Goal: Task Accomplishment & Management: Complete application form

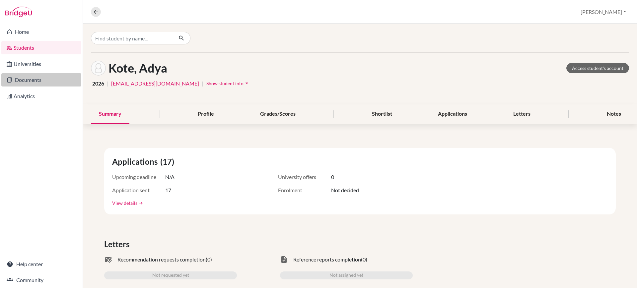
click at [40, 77] on link "Documents" at bounding box center [41, 79] width 80 height 13
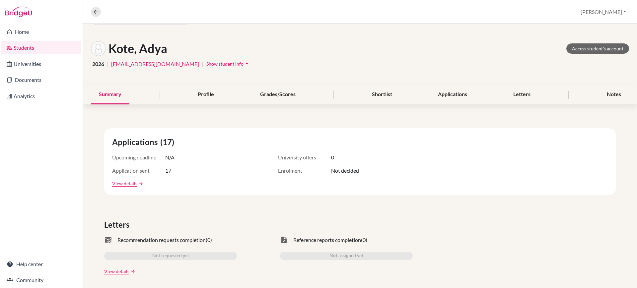
scroll to position [27, 0]
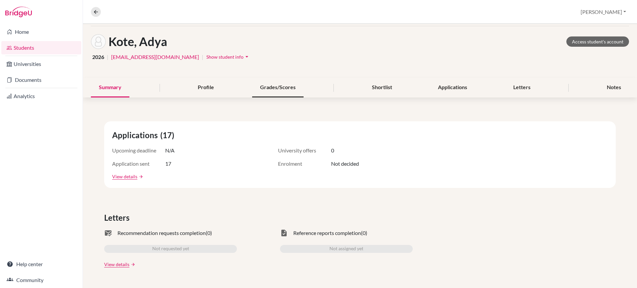
click at [275, 91] on div "Grades/Scores" at bounding box center [277, 88] width 51 height 20
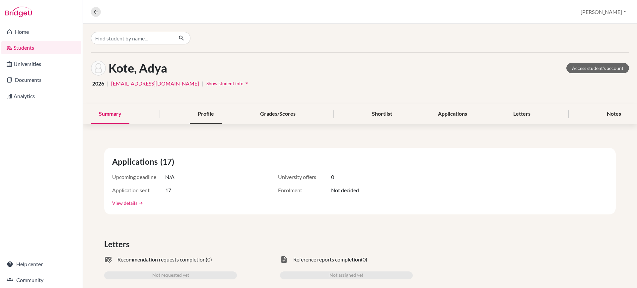
click at [212, 112] on div "Profile" at bounding box center [206, 114] width 32 height 20
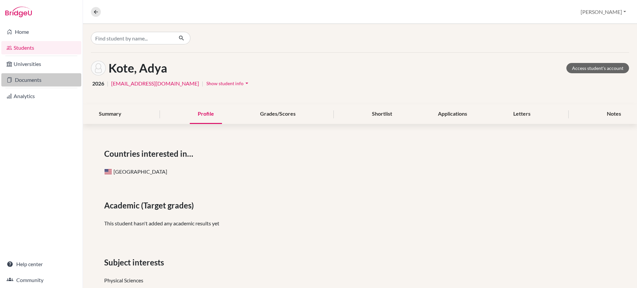
click at [39, 81] on link "Documents" at bounding box center [41, 79] width 80 height 13
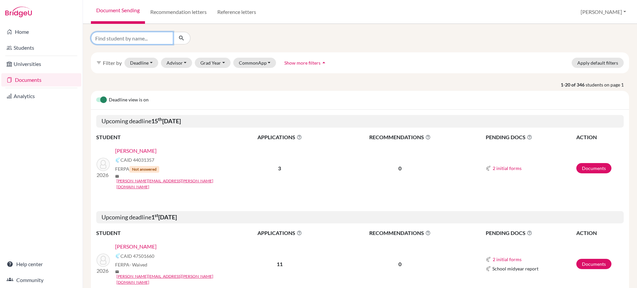
click at [144, 42] on input "Find student by name..." at bounding box center [132, 38] width 82 height 13
type input "adya"
click at [183, 39] on icon "submit" at bounding box center [181, 38] width 7 height 7
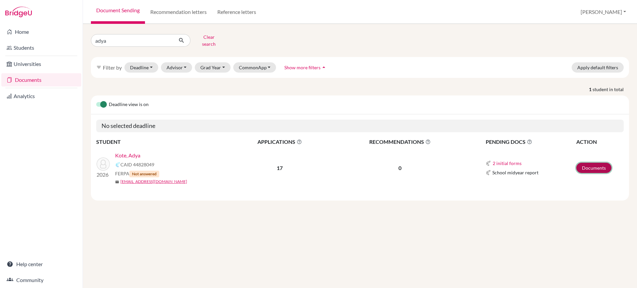
click at [597, 163] on link "Documents" at bounding box center [593, 168] width 35 height 10
click at [278, 139] on span "APPLICATIONS The displayed number refers to the total number of applications." at bounding box center [279, 142] width 101 height 8
click at [585, 163] on link "Documents" at bounding box center [593, 168] width 35 height 10
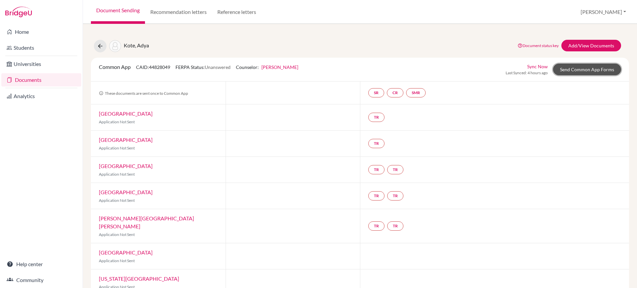
click at [581, 67] on link "Send Common App Forms" at bounding box center [587, 70] width 68 height 12
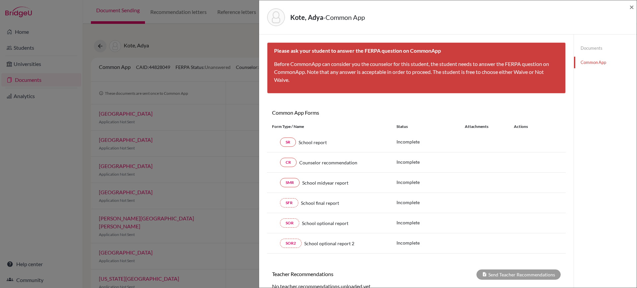
click at [268, 99] on div "× Please ask your student to answer the FERPA question on CommonApp Before Comm…" at bounding box center [416, 147] width 298 height 211
click at [437, 17] on div "Kote, Adya - Common App" at bounding box center [445, 17] width 357 height 18
click at [228, 33] on div "Kote, Adya - Common App × × Please ask your student to answer the FERPA questio…" at bounding box center [318, 144] width 637 height 288
click at [630, 8] on span "×" at bounding box center [631, 7] width 5 height 10
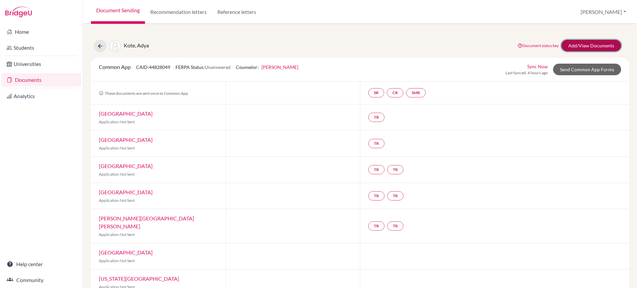
click at [573, 43] on link "Add/View Documents" at bounding box center [591, 46] width 60 height 12
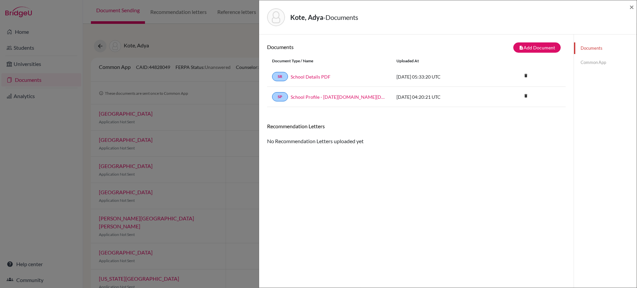
click at [240, 56] on div "Kote, Adya - Documents × Documents note_add Add Document Document type Change e…" at bounding box center [318, 144] width 637 height 288
click at [630, 8] on span "×" at bounding box center [631, 7] width 5 height 10
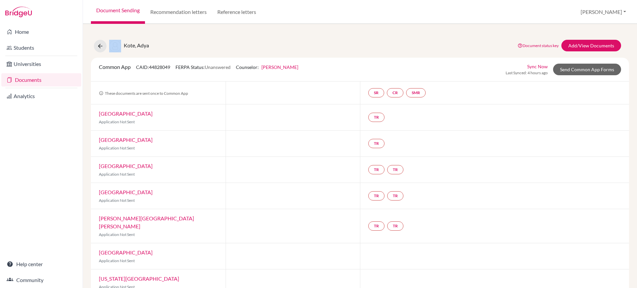
click at [630, 8] on div "Document Sending Recommendation letters Reference letters Jacob Profile School …" at bounding box center [360, 12] width 554 height 24
click at [372, 97] on div "SR CR SMR" at bounding box center [398, 93] width 60 height 12
click at [373, 92] on link "SR" at bounding box center [376, 92] width 16 height 9
click at [383, 59] on h3 "School report" at bounding box center [375, 61] width 39 height 12
click at [456, 46] on div "Kote, Adya Document status key TR Requirement. Document not uploaded yet. TR Do…" at bounding box center [360, 46] width 548 height 13
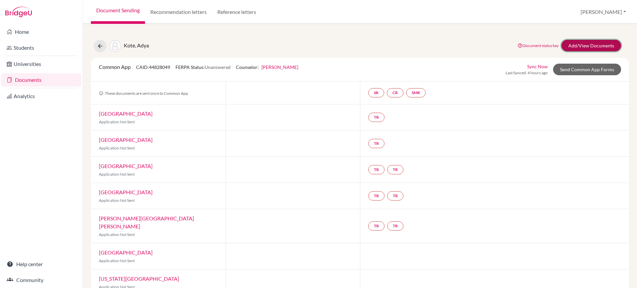
click at [571, 40] on link "Add/View Documents" at bounding box center [591, 46] width 60 height 12
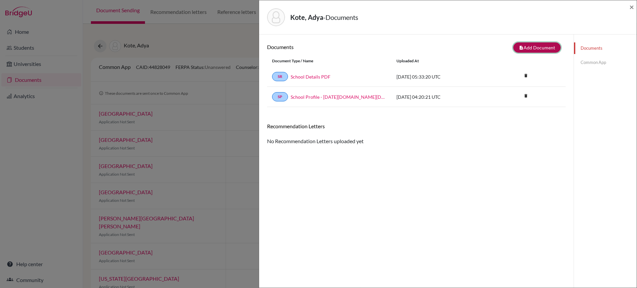
click at [537, 47] on button "note_add Add Document" at bounding box center [536, 47] width 47 height 10
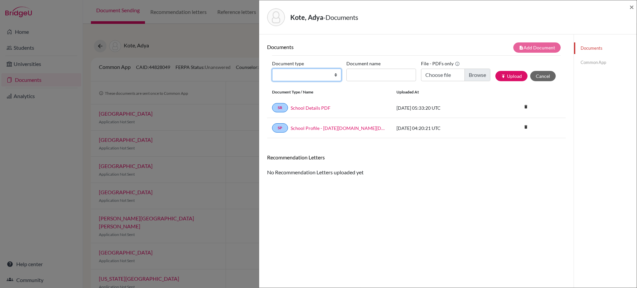
click at [336, 78] on select "Change explanation for Common App reports Counselor recommendation Internationa…" at bounding box center [306, 75] width 69 height 13
select select "44"
click at [272, 69] on select "Change explanation for Common App reports Counselor recommendation Internationa…" at bounding box center [306, 75] width 69 height 13
click at [387, 79] on input "Document name" at bounding box center [380, 75] width 69 height 13
click at [549, 75] on button "Cancel" at bounding box center [543, 76] width 26 height 10
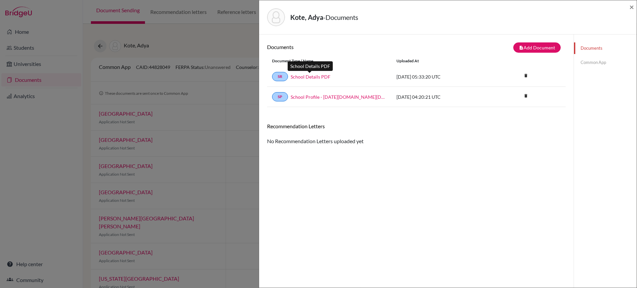
click at [313, 76] on link "School Details PDF" at bounding box center [310, 76] width 40 height 7
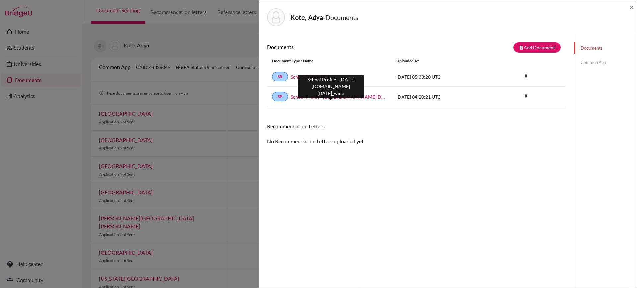
click at [325, 95] on link "School Profile - 2024-2025.school_wide" at bounding box center [338, 97] width 96 height 7
click at [629, 6] on div "Kote, Adya - Documents ×" at bounding box center [448, 17] width 372 height 29
click at [631, 6] on span "×" at bounding box center [631, 7] width 5 height 10
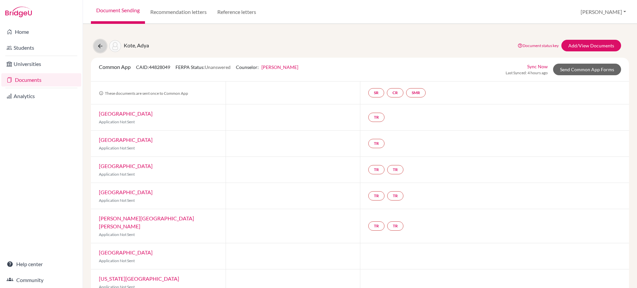
click at [99, 46] on icon at bounding box center [100, 46] width 7 height 7
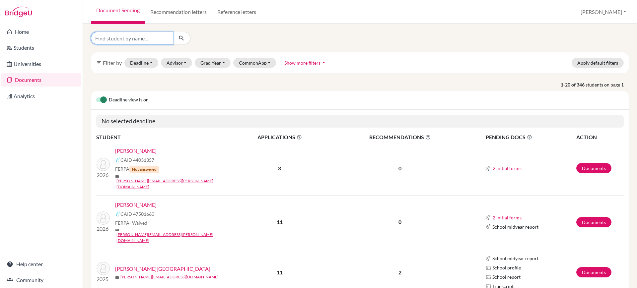
click at [154, 39] on input "Find student by name..." at bounding box center [132, 38] width 82 height 13
type input "varun"
click at [183, 37] on icon "submit" at bounding box center [181, 38] width 7 height 7
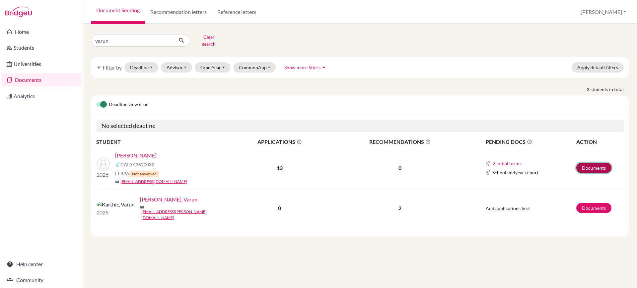
click at [588, 167] on link "Documents" at bounding box center [593, 168] width 35 height 10
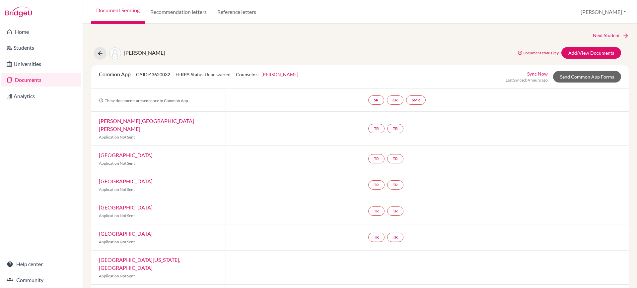
click at [607, 46] on div "Next Student [PERSON_NAME], Varun Document status key TR Requirement. Document …" at bounding box center [360, 258] width 538 height 452
click at [600, 52] on link "Add/View Documents" at bounding box center [591, 53] width 60 height 12
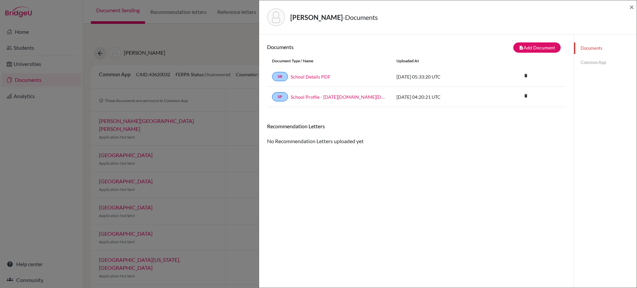
click at [585, 60] on link "Common App" at bounding box center [605, 63] width 63 height 12
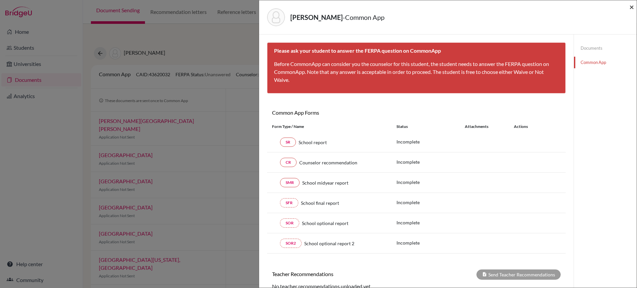
click at [630, 5] on span "×" at bounding box center [631, 7] width 5 height 10
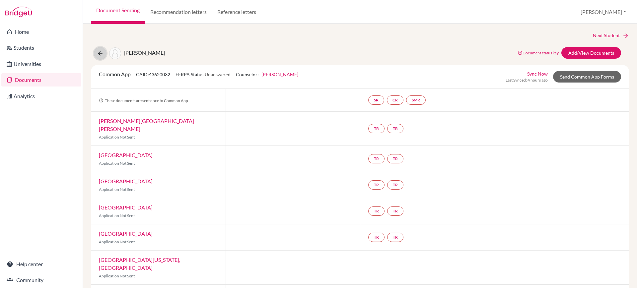
click at [102, 53] on icon at bounding box center [100, 53] width 7 height 7
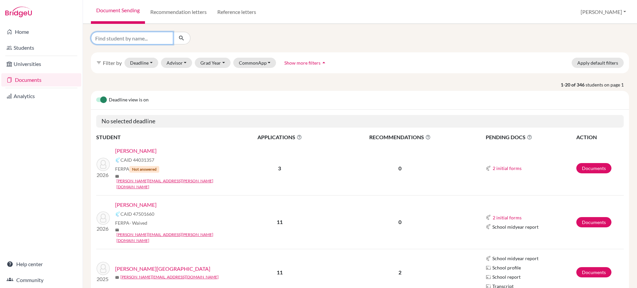
click at [141, 39] on input "Find student by name..." at bounding box center [132, 38] width 82 height 13
type input "annya"
click at [181, 37] on icon "submit" at bounding box center [181, 38] width 7 height 7
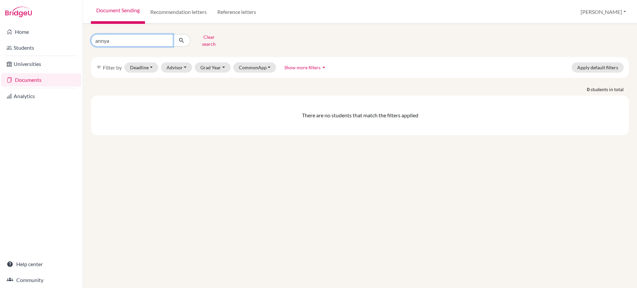
click at [147, 37] on input "annya" at bounding box center [132, 40] width 82 height 13
type input "reddy"
click at [205, 35] on button "Clear search" at bounding box center [208, 40] width 37 height 17
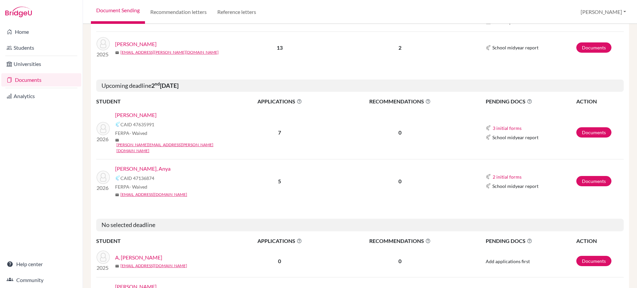
scroll to position [436, 0]
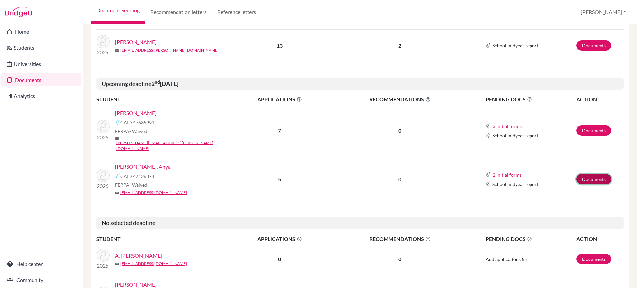
click at [584, 174] on link "Documents" at bounding box center [593, 179] width 35 height 10
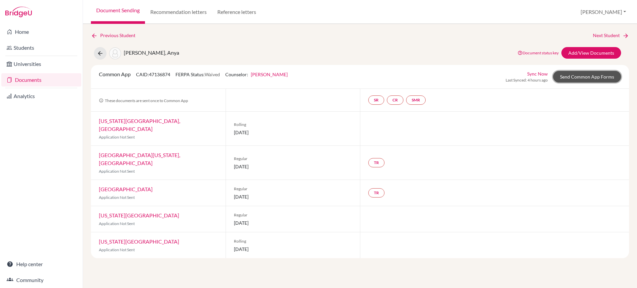
click at [602, 78] on link "Send Common App Forms" at bounding box center [587, 77] width 68 height 12
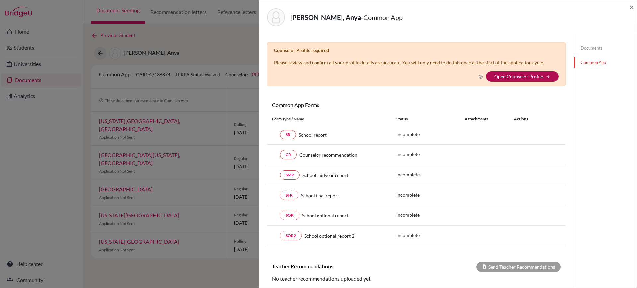
click at [511, 77] on link "Open Counselor Profile" at bounding box center [518, 77] width 49 height 6
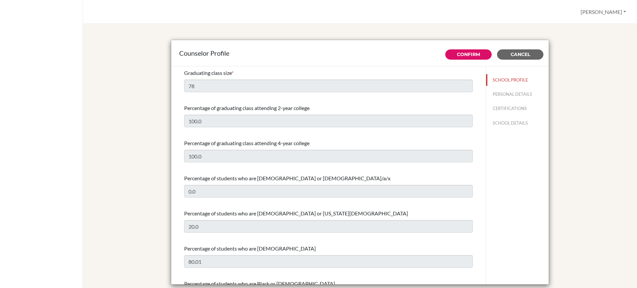
select select "1"
select select "308619"
click at [501, 94] on button "PERSONAL DETAILS" at bounding box center [517, 95] width 63 height 12
type input "[PERSON_NAME]"
type input "Boaz"
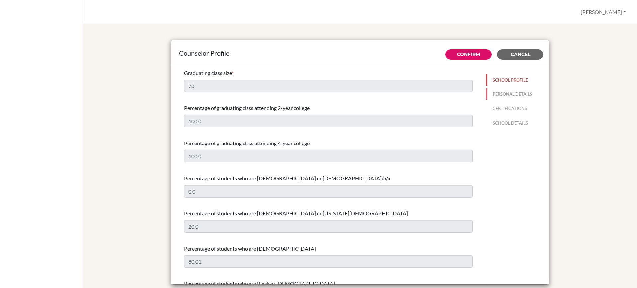
type input "Advisor"
type input "91.803-085-2888"
type input "[PERSON_NAME][EMAIL_ADDRESS][DOMAIN_NAME]"
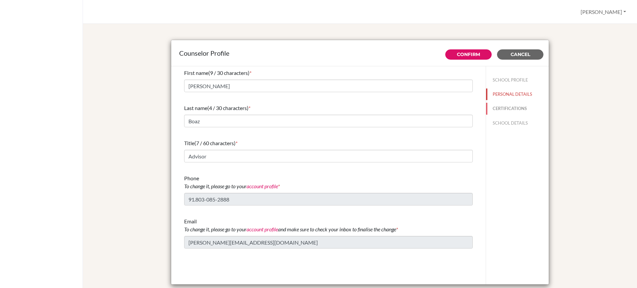
click at [502, 107] on button "CERTIFICATIONS" at bounding box center [517, 109] width 63 height 12
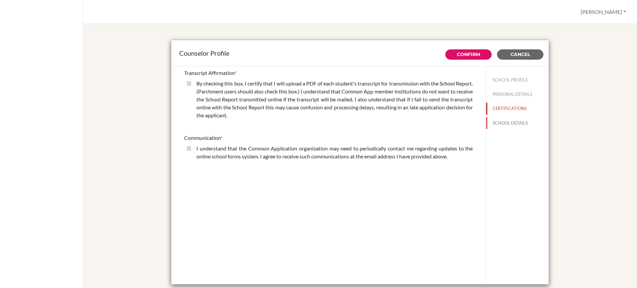
click at [506, 125] on button "SCHOOL DETAILS" at bounding box center [517, 123] width 63 height 12
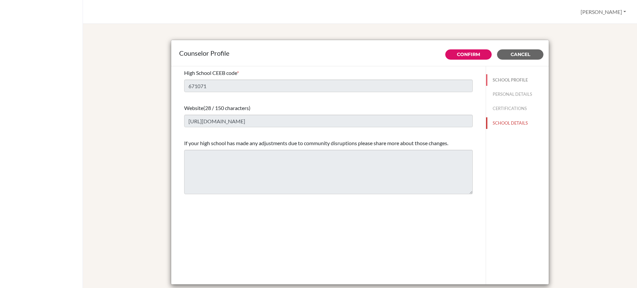
click at [515, 77] on button "SCHOOL PROFILE" at bounding box center [517, 80] width 63 height 12
type input "78"
type input "100.0"
select select "1"
select select "308619"
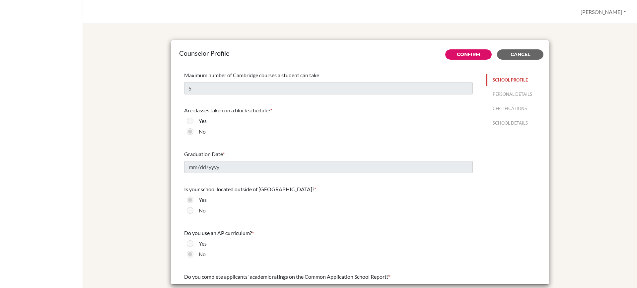
scroll to position [626, 0]
click at [526, 50] on button "Cancel" at bounding box center [520, 54] width 46 height 10
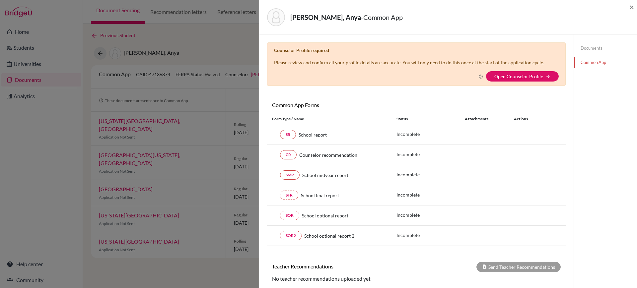
click at [577, 48] on link "Documents" at bounding box center [605, 48] width 63 height 12
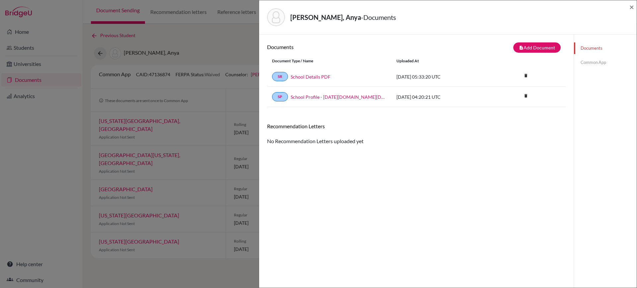
click at [586, 58] on link "Common App" at bounding box center [605, 63] width 63 height 12
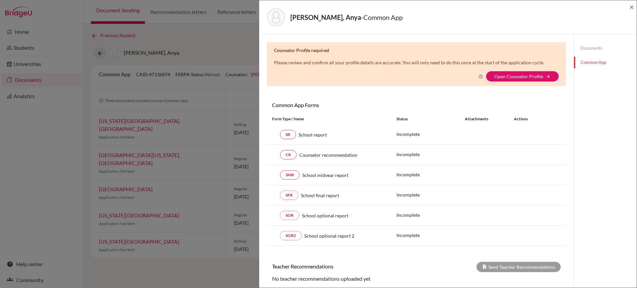
click at [244, 54] on div "[PERSON_NAME], Anya - Common App × × Counselor Profile required Please review a…" at bounding box center [318, 144] width 637 height 288
click at [632, 2] on span "×" at bounding box center [631, 7] width 5 height 10
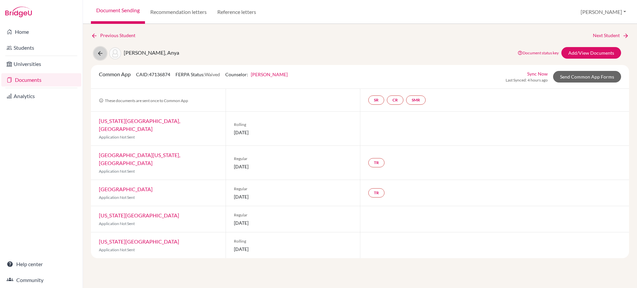
click at [101, 54] on icon at bounding box center [100, 53] width 7 height 7
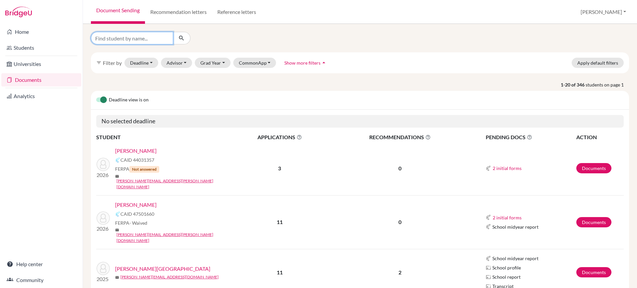
click at [125, 38] on input "Find student by name..." at bounding box center [132, 38] width 82 height 13
type input "arman"
click at [179, 36] on icon "submit" at bounding box center [181, 38] width 7 height 7
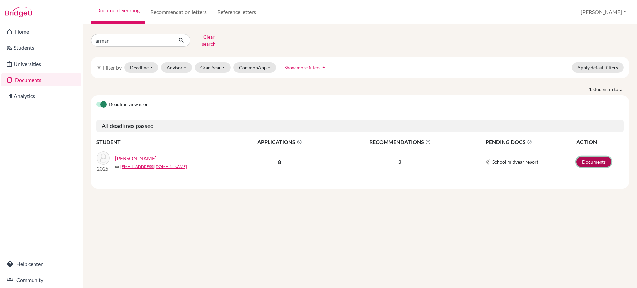
click at [590, 157] on link "Documents" at bounding box center [593, 162] width 35 height 10
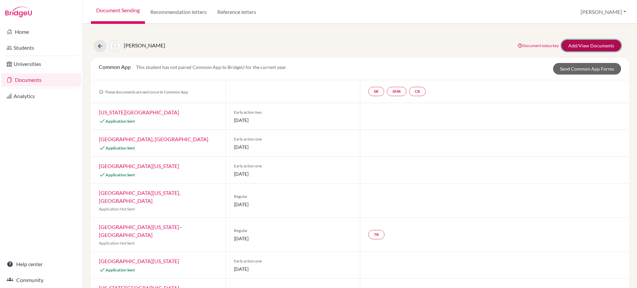
click at [581, 48] on link "Add/View Documents" at bounding box center [591, 46] width 60 height 12
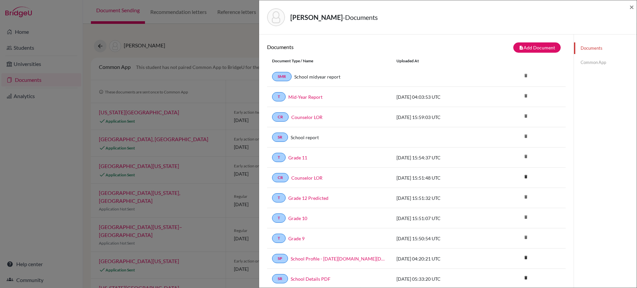
click at [586, 63] on link "Common App" at bounding box center [605, 63] width 63 height 12
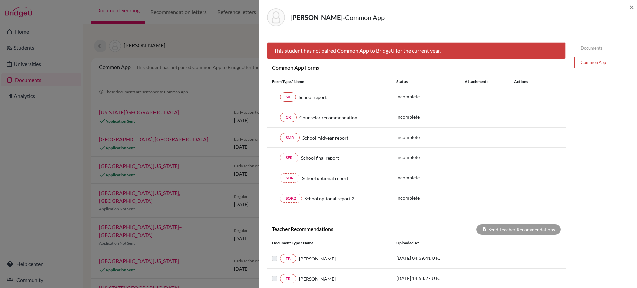
click at [590, 47] on link "Documents" at bounding box center [605, 48] width 63 height 12
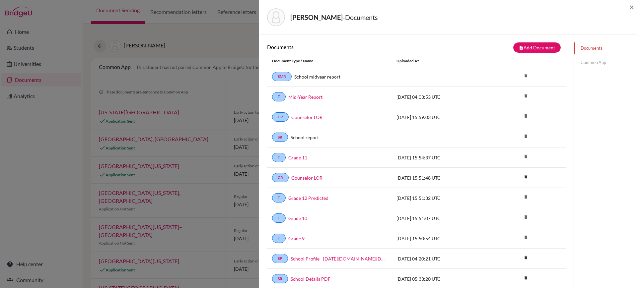
click at [585, 61] on link "Common App" at bounding box center [605, 63] width 63 height 12
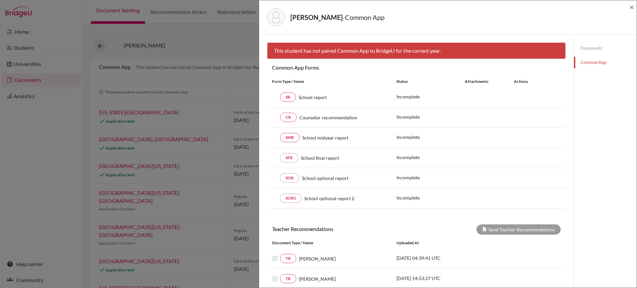
click at [579, 45] on link "Documents" at bounding box center [605, 48] width 63 height 12
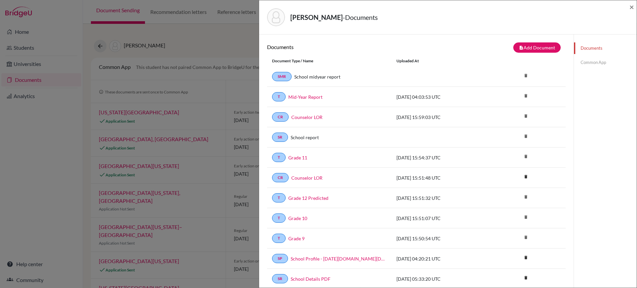
scroll to position [107, 0]
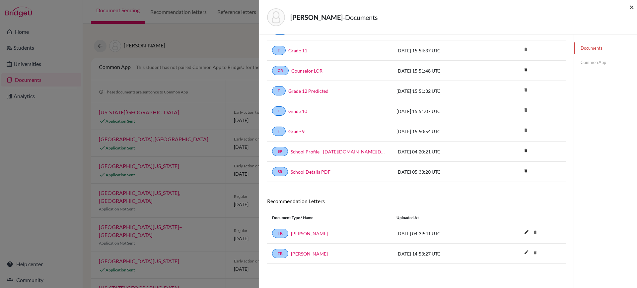
click at [631, 4] on span "×" at bounding box center [631, 7] width 5 height 10
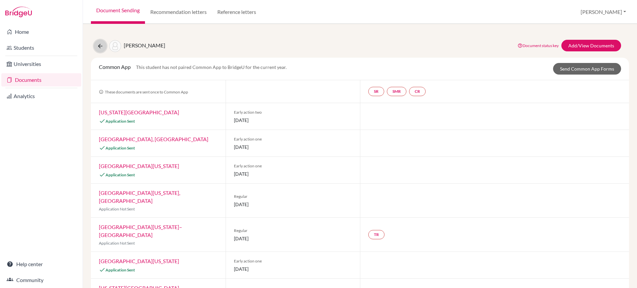
click at [96, 45] on button at bounding box center [100, 46] width 13 height 13
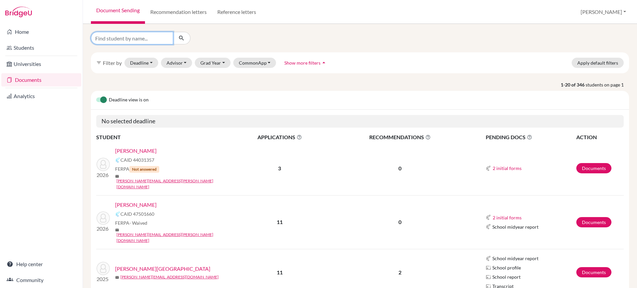
click at [148, 42] on input "Find student by name..." at bounding box center [132, 38] width 82 height 13
type input "ramesh"
drag, startPoint x: 163, startPoint y: 35, endPoint x: 167, endPoint y: 38, distance: 4.8
click at [167, 38] on input "ramesh" at bounding box center [132, 38] width 82 height 13
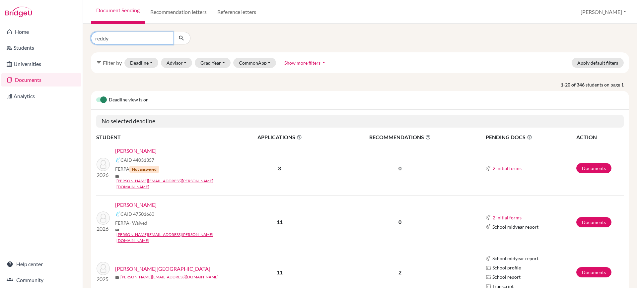
type input "reddy"
click at [186, 39] on button "submit" at bounding box center [182, 38] width 18 height 13
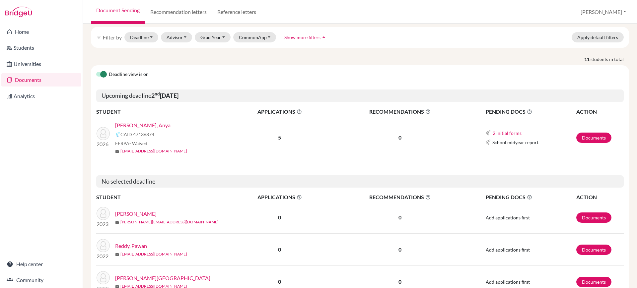
scroll to position [33, 0]
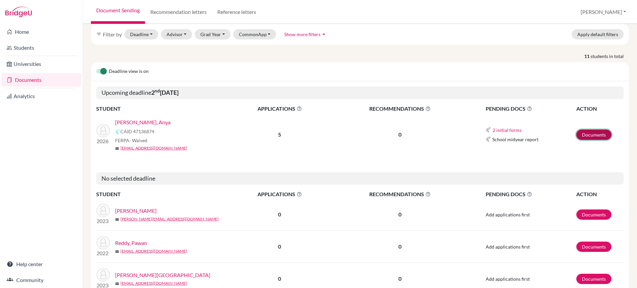
click at [586, 130] on link "Documents" at bounding box center [593, 135] width 35 height 10
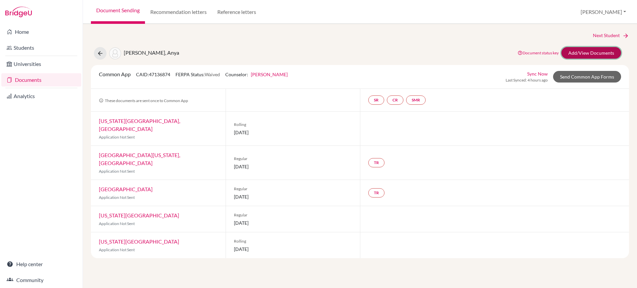
click at [583, 54] on link "Add/View Documents" at bounding box center [591, 53] width 60 height 12
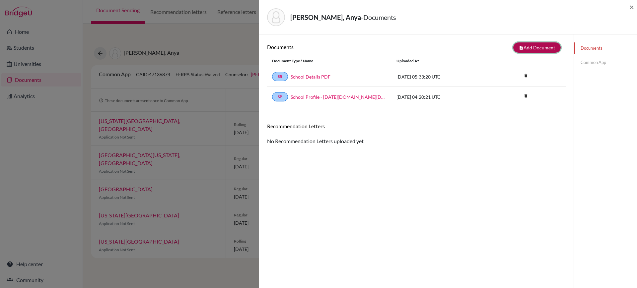
click at [550, 46] on button "note_add Add Document" at bounding box center [536, 47] width 47 height 10
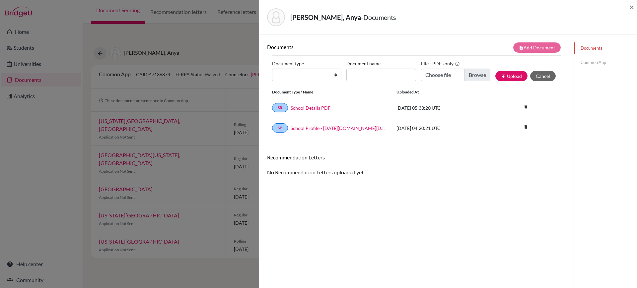
click at [593, 64] on link "Common App" at bounding box center [605, 63] width 63 height 12
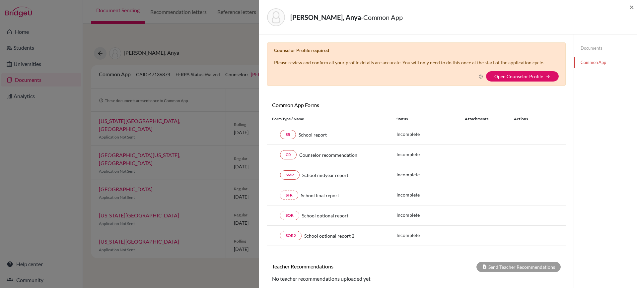
scroll to position [66, 0]
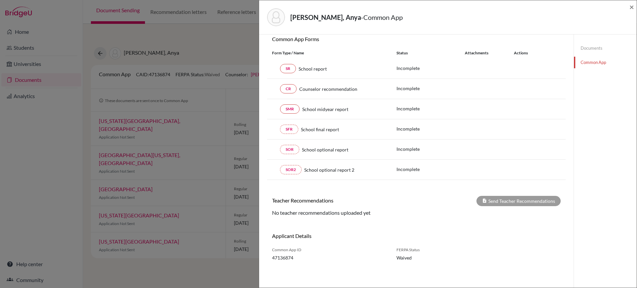
click at [586, 50] on link "Documents" at bounding box center [605, 48] width 63 height 12
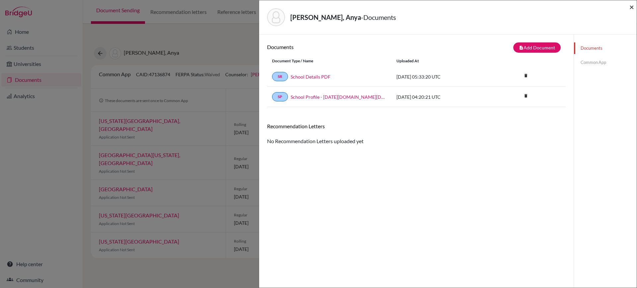
click at [631, 7] on span "×" at bounding box center [631, 7] width 5 height 10
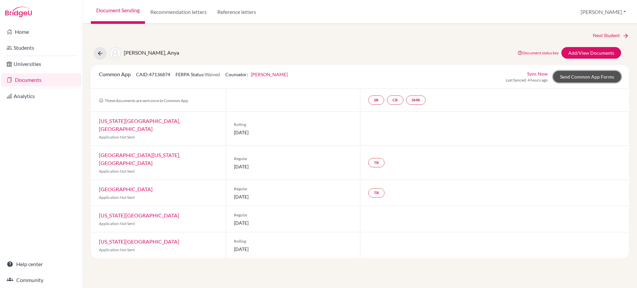
click at [591, 77] on link "Send Common App Forms" at bounding box center [587, 77] width 68 height 12
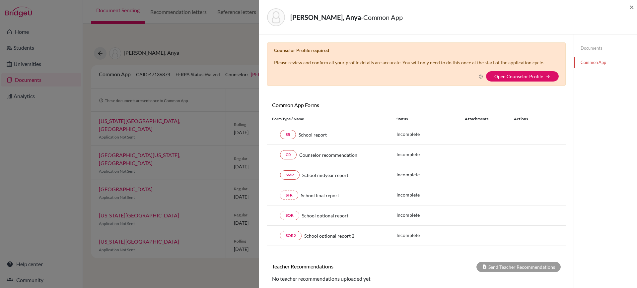
click at [590, 43] on link "Documents" at bounding box center [605, 48] width 63 height 12
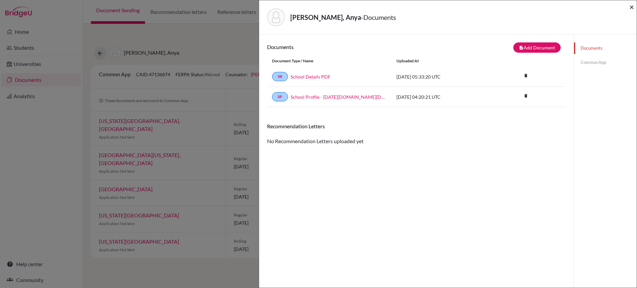
click at [632, 9] on span "×" at bounding box center [631, 7] width 5 height 10
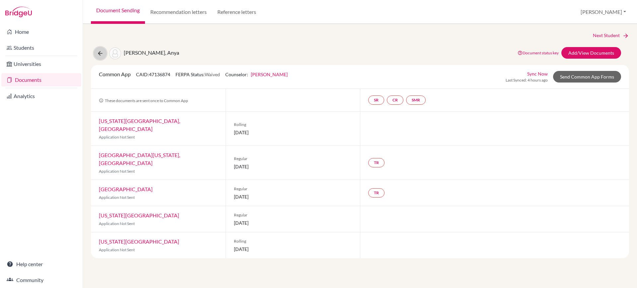
click at [104, 53] on button at bounding box center [100, 53] width 13 height 13
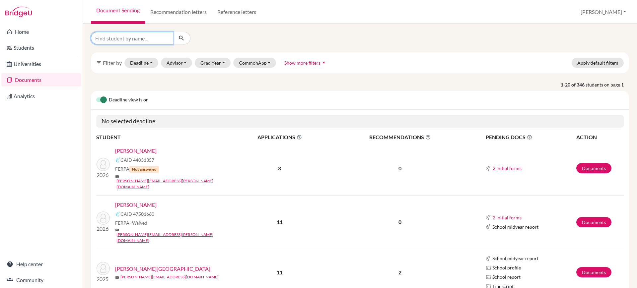
click at [148, 39] on input "Find student by name..." at bounding box center [132, 38] width 82 height 13
type input "shreya"
click at [182, 39] on icon "submit" at bounding box center [181, 38] width 7 height 7
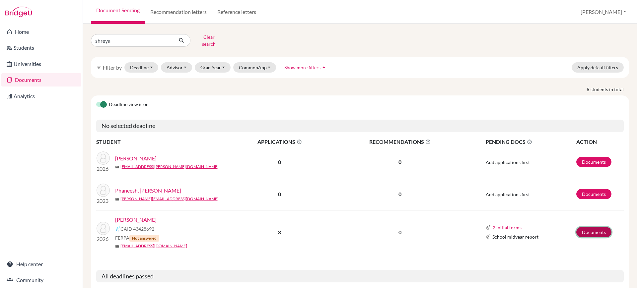
click at [579, 227] on link "Documents" at bounding box center [593, 232] width 35 height 10
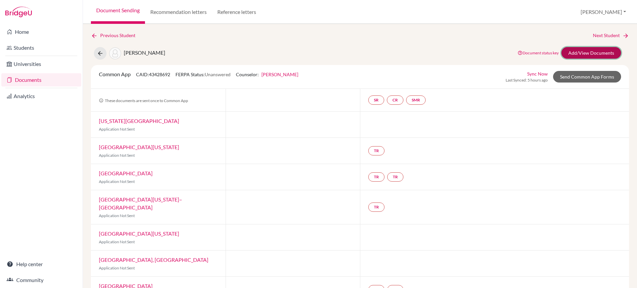
click at [578, 49] on link "Add/View Documents" at bounding box center [591, 53] width 60 height 12
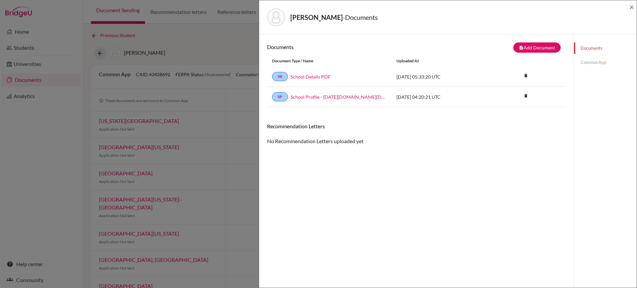
click at [592, 56] on div "Documents Common App" at bounding box center [605, 55] width 63 height 42
click at [592, 62] on link "Common App" at bounding box center [605, 63] width 63 height 12
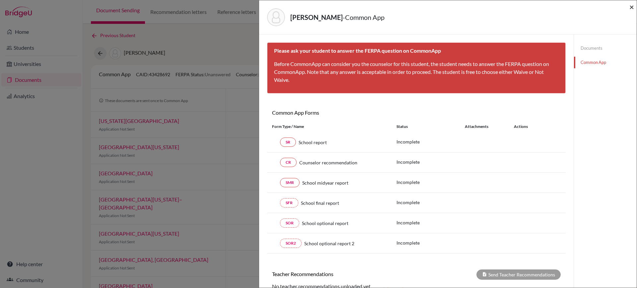
click at [633, 7] on span "×" at bounding box center [631, 7] width 5 height 10
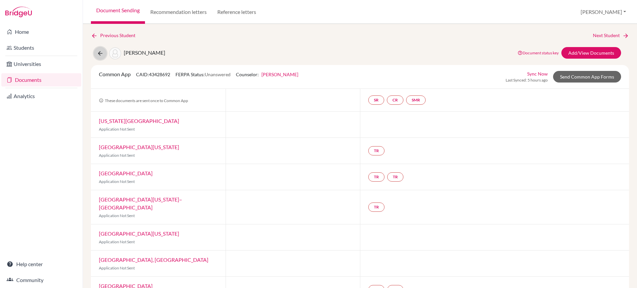
click at [95, 52] on button at bounding box center [100, 53] width 13 height 13
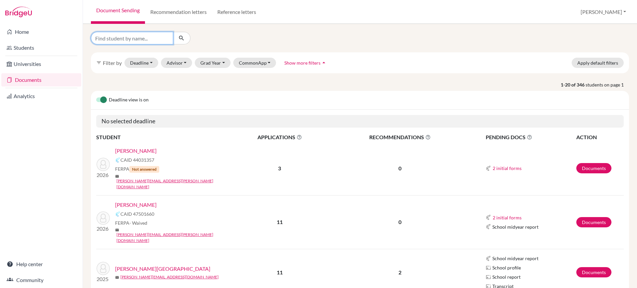
click at [144, 37] on input "Find student by name..." at bounding box center [132, 38] width 82 height 13
type input "krisphra"
click button "submit" at bounding box center [182, 38] width 18 height 13
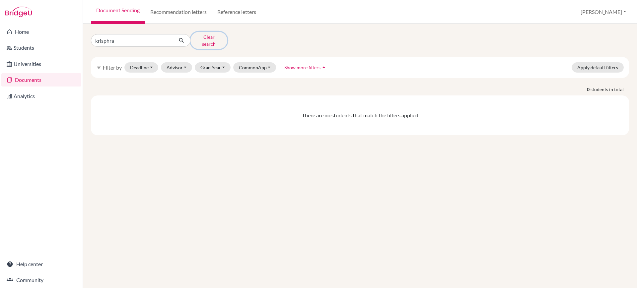
click at [204, 40] on button "Clear search" at bounding box center [208, 40] width 37 height 17
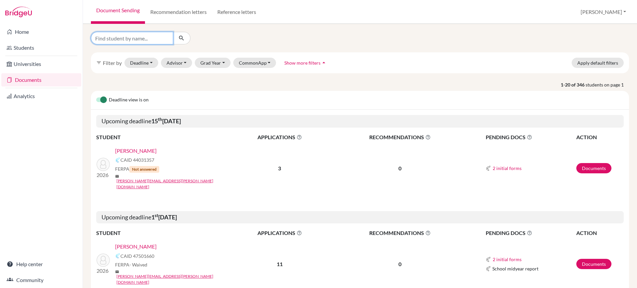
click at [156, 41] on input "Find student by name..." at bounding box center [132, 38] width 82 height 13
click at [589, 243] on td "Documents" at bounding box center [600, 264] width 48 height 54
click at [592, 259] on link "Documents" at bounding box center [593, 264] width 35 height 10
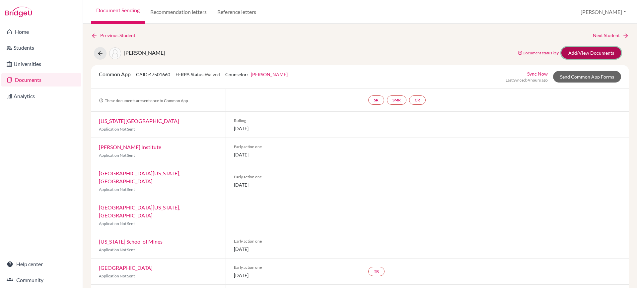
click at [577, 50] on link "Add/View Documents" at bounding box center [591, 53] width 60 height 12
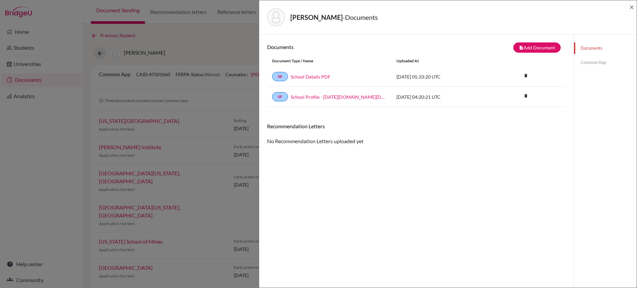
click at [589, 59] on link "Common App" at bounding box center [605, 63] width 63 height 12
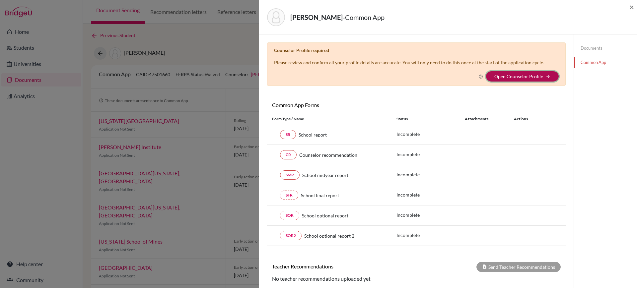
click at [540, 73] on button "Open Counselor Profile arrow_forward" at bounding box center [522, 76] width 73 height 10
click at [527, 75] on link "Open Counselor Profile" at bounding box center [518, 77] width 49 height 6
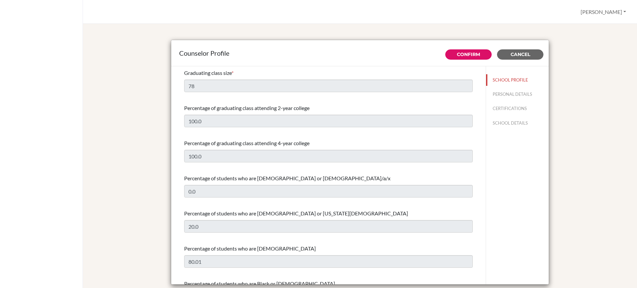
select select "1"
select select "308619"
click at [504, 95] on button "PERSONAL DETAILS" at bounding box center [517, 95] width 63 height 12
type input "[PERSON_NAME]"
type input "Boaz"
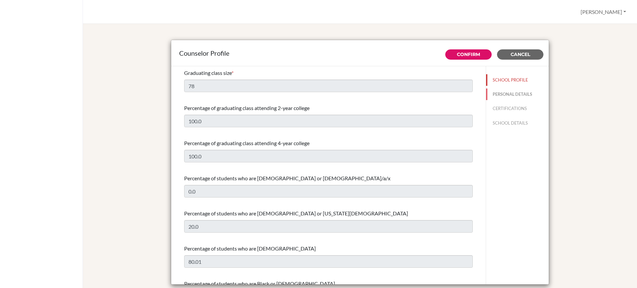
type input "Advisor"
type input "91.803-085-2888"
type input "[PERSON_NAME][EMAIL_ADDRESS][DOMAIN_NAME]"
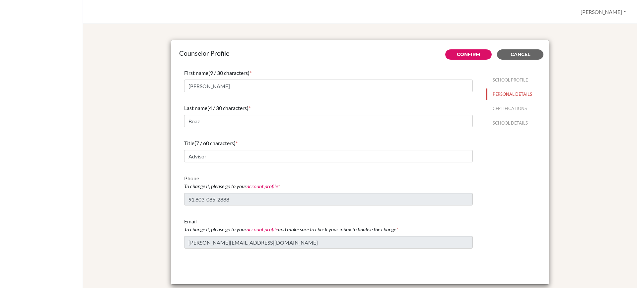
drag, startPoint x: 379, startPoint y: 113, endPoint x: 377, endPoint y: 123, distance: 10.1
click at [377, 123] on div "Last name (4 / 30 characters) * Boaz" at bounding box center [328, 115] width 288 height 29
click at [377, 123] on input "Boaz" at bounding box center [328, 121] width 288 height 13
click at [505, 113] on button "CERTIFICATIONS" at bounding box center [517, 109] width 63 height 12
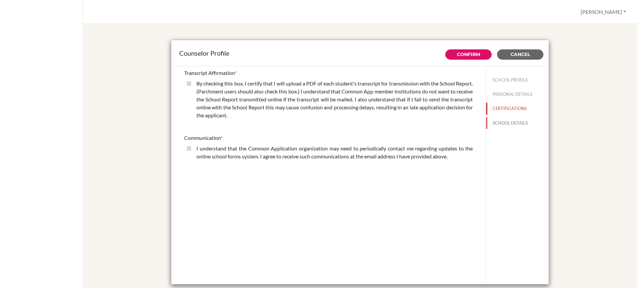
click at [497, 121] on button "SCHOOL DETAILS" at bounding box center [517, 123] width 63 height 12
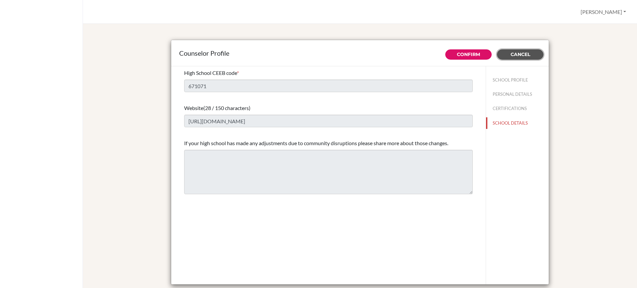
click at [516, 55] on span "Cancel" at bounding box center [520, 54] width 20 height 6
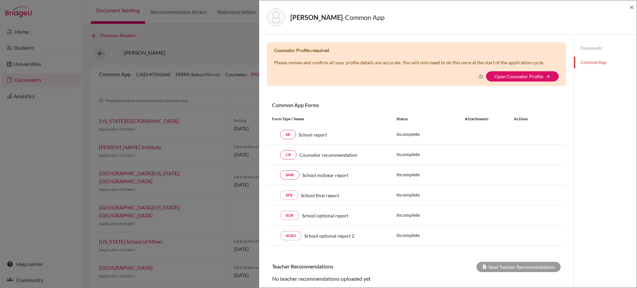
click at [601, 42] on link "Documents" at bounding box center [605, 48] width 63 height 12
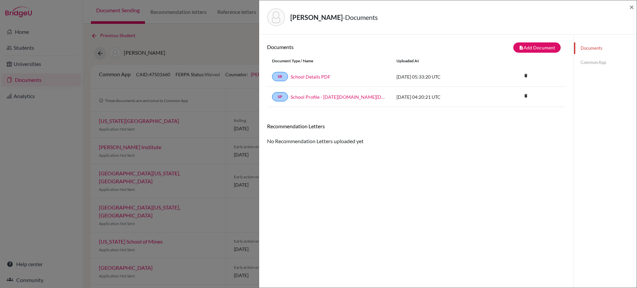
click at [596, 58] on link "Common App" at bounding box center [605, 63] width 63 height 12
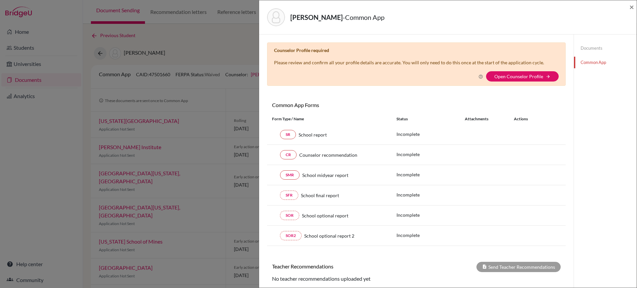
click at [636, 5] on div "Baskar, Vivek - Common App × × Counselor Profile required Please review and con…" at bounding box center [448, 144] width 378 height 288
click at [630, 6] on span "×" at bounding box center [631, 7] width 5 height 10
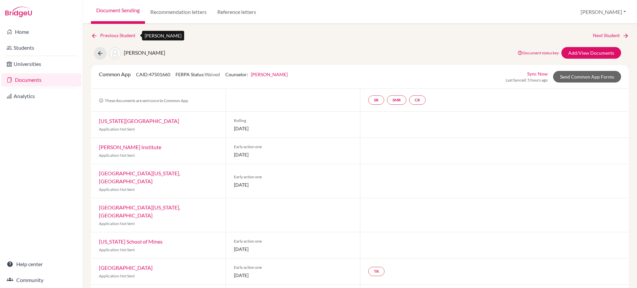
click at [100, 33] on link "Previous Student" at bounding box center [116, 35] width 50 height 7
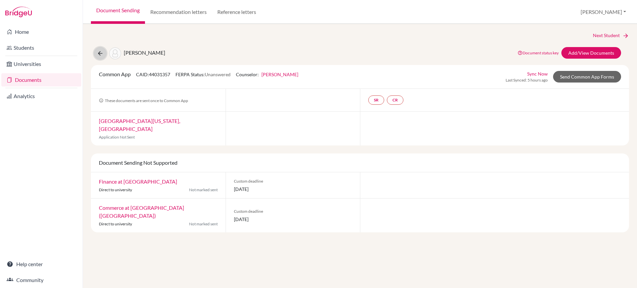
click at [101, 49] on button at bounding box center [100, 53] width 13 height 13
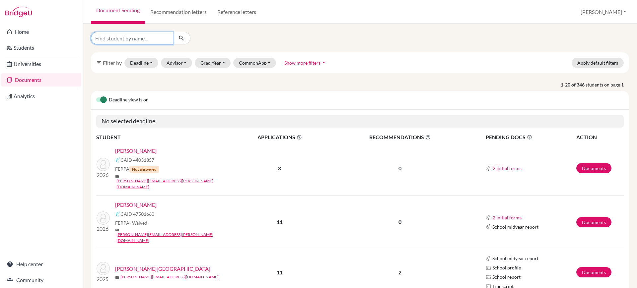
click at [153, 41] on input "Find student by name..." at bounding box center [132, 38] width 82 height 13
type input "[PERSON_NAME]"
click at [186, 33] on button "submit" at bounding box center [182, 38] width 18 height 13
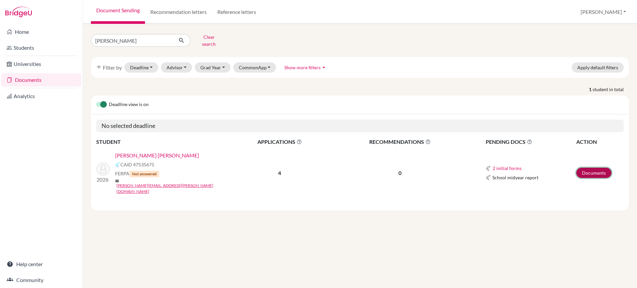
click at [589, 168] on link "Documents" at bounding box center [593, 173] width 35 height 10
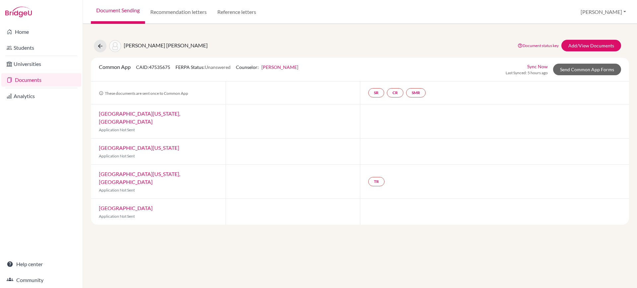
click at [595, 39] on div "[PERSON_NAME] [PERSON_NAME] Document status key TR Requirement. Document not up…" at bounding box center [360, 128] width 538 height 193
click at [595, 43] on link "Add/View Documents" at bounding box center [591, 46] width 60 height 12
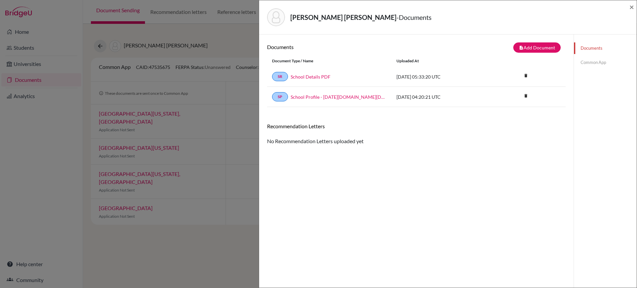
click at [587, 62] on link "Common App" at bounding box center [605, 63] width 63 height 12
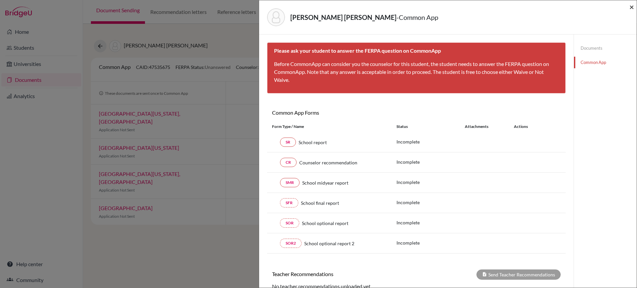
click at [632, 5] on span "×" at bounding box center [631, 7] width 5 height 10
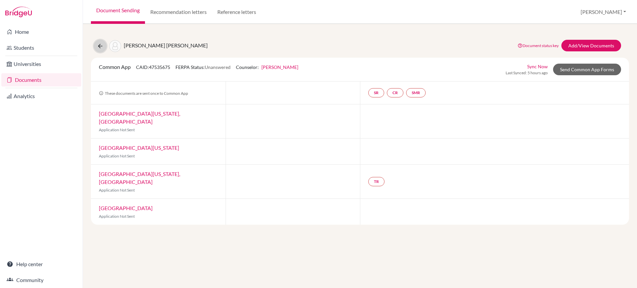
click at [97, 50] on button at bounding box center [100, 46] width 13 height 13
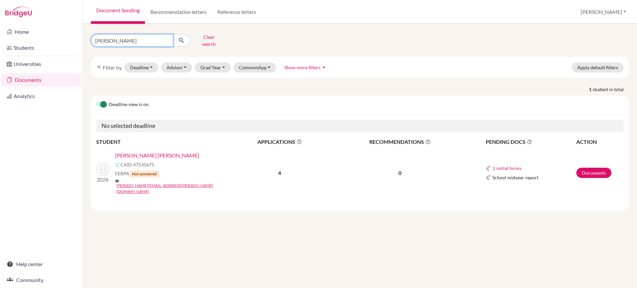
click at [137, 41] on input "[PERSON_NAME]" at bounding box center [132, 40] width 82 height 13
type input "m"
type input "[PERSON_NAME]"
click at [182, 40] on icon "submit" at bounding box center [181, 40] width 7 height 7
click at [591, 168] on td "Documents" at bounding box center [600, 173] width 48 height 54
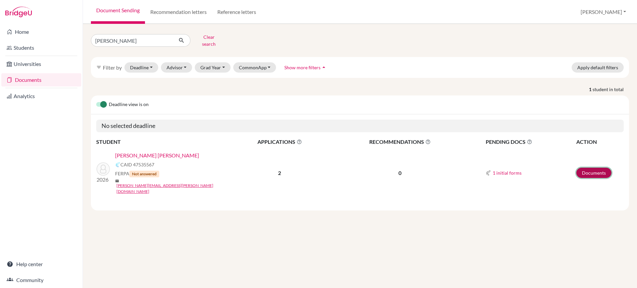
click at [591, 168] on link "Documents" at bounding box center [593, 173] width 35 height 10
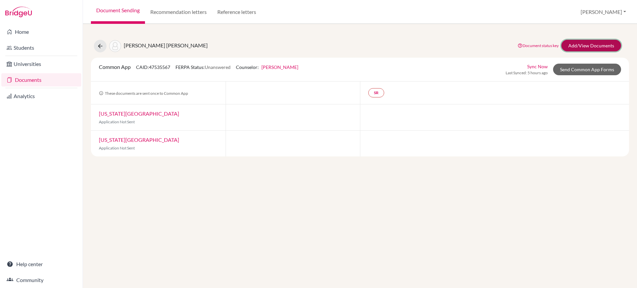
click at [583, 48] on link "Add/View Documents" at bounding box center [591, 46] width 60 height 12
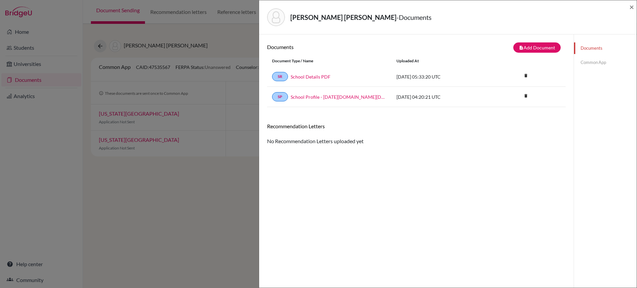
click at [582, 62] on link "Common App" at bounding box center [605, 63] width 63 height 12
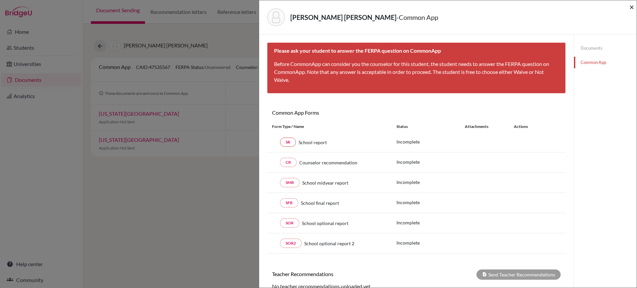
click at [631, 8] on span "×" at bounding box center [631, 7] width 5 height 10
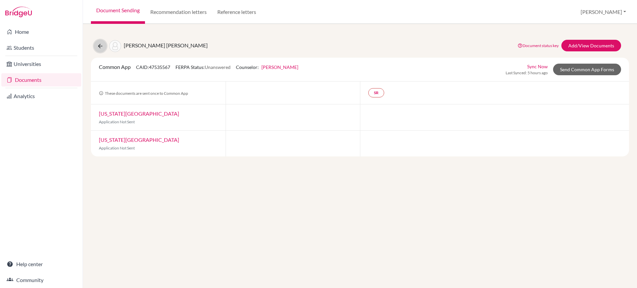
click at [99, 45] on icon at bounding box center [100, 46] width 7 height 7
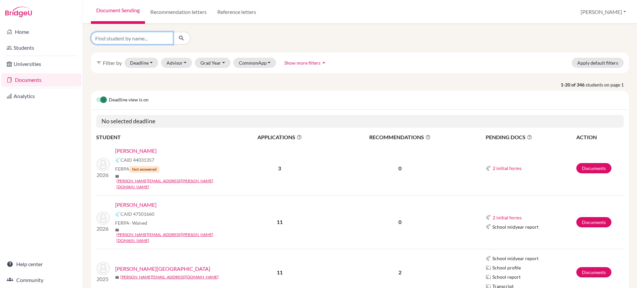
click at [155, 40] on input "Find student by name..." at bounding box center [132, 38] width 82 height 13
type input "[PERSON_NAME]"
click button "submit" at bounding box center [182, 38] width 18 height 13
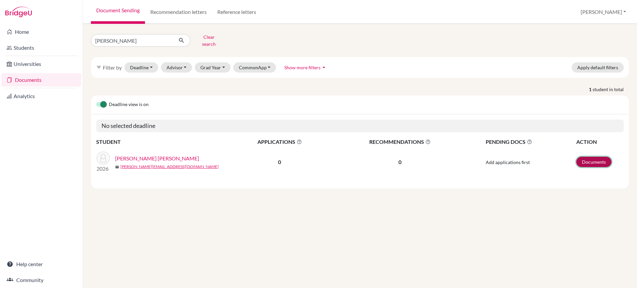
click at [601, 162] on link "Documents" at bounding box center [593, 162] width 35 height 10
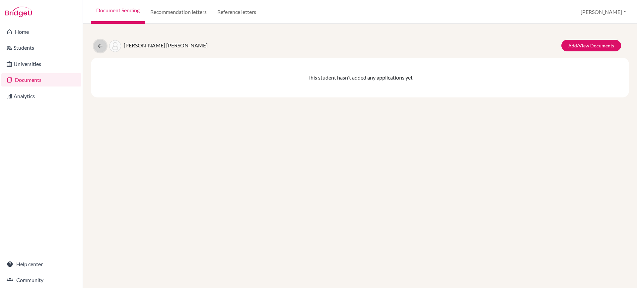
click at [101, 44] on icon at bounding box center [100, 46] width 7 height 7
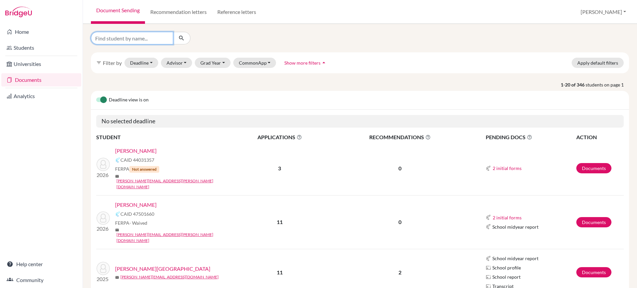
click at [162, 36] on input "Find student by name..." at bounding box center [132, 38] width 82 height 13
type input "[PERSON_NAME]"
click button "submit" at bounding box center [182, 38] width 18 height 13
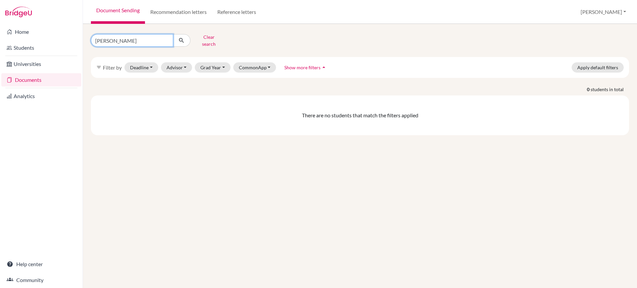
click at [146, 41] on input "[PERSON_NAME]" at bounding box center [132, 40] width 82 height 13
type input "[PERSON_NAME]"
click at [184, 37] on icon "submit" at bounding box center [181, 40] width 7 height 7
click at [159, 36] on input "[PERSON_NAME]" at bounding box center [132, 40] width 82 height 13
type input "d"
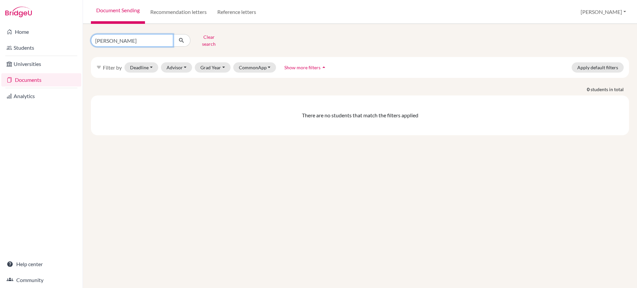
type input "[PERSON_NAME]"
click at [184, 34] on button "submit" at bounding box center [182, 40] width 18 height 13
click at [157, 36] on input "[PERSON_NAME]" at bounding box center [132, 40] width 82 height 13
type input "J"
type input "yashas"
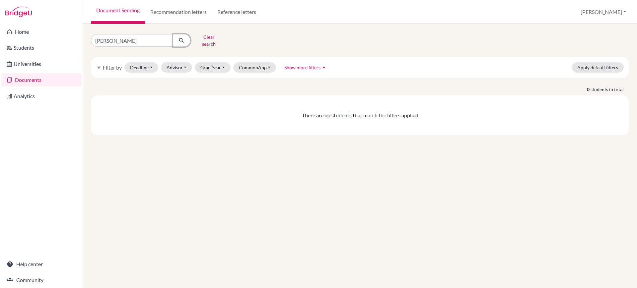
click at [177, 37] on button "submit" at bounding box center [182, 40] width 18 height 13
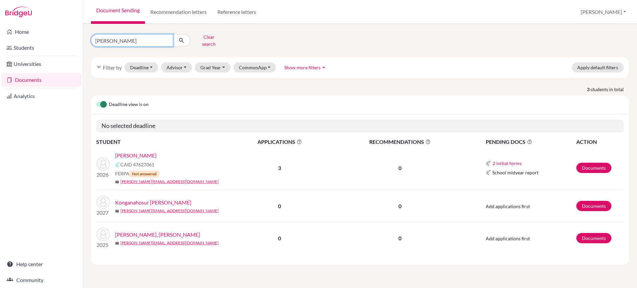
click at [142, 34] on input "yashas" at bounding box center [132, 40] width 82 height 13
type input "shraddha"
click button "submit" at bounding box center [182, 40] width 18 height 13
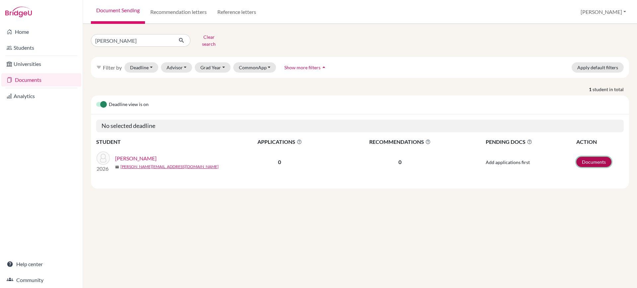
click at [602, 159] on link "Documents" at bounding box center [593, 162] width 35 height 10
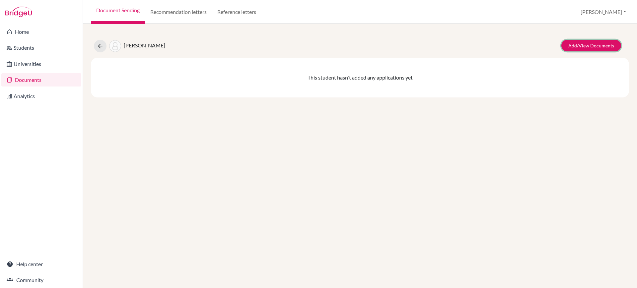
click at [584, 40] on link "Add/View Documents" at bounding box center [591, 46] width 60 height 12
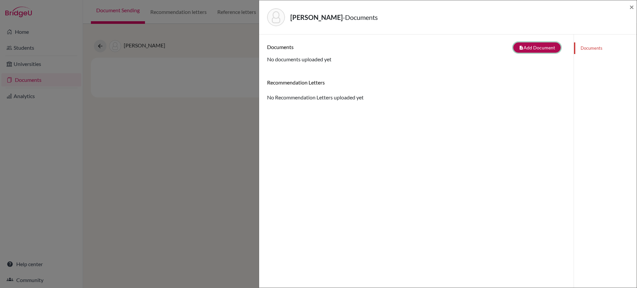
click at [533, 46] on button "note_add Add Document" at bounding box center [536, 47] width 47 height 10
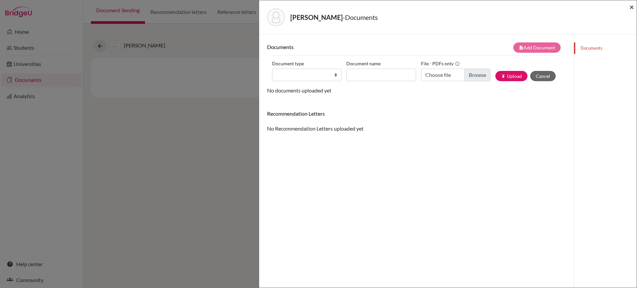
click at [631, 5] on span "×" at bounding box center [631, 7] width 5 height 10
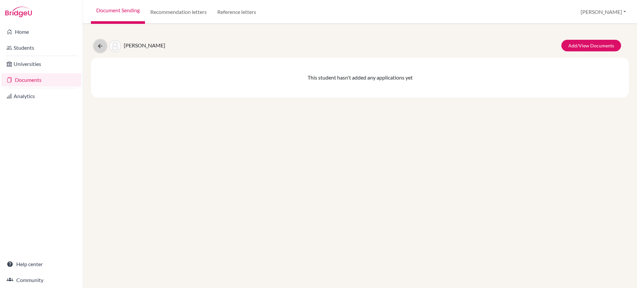
click at [99, 46] on icon at bounding box center [100, 46] width 7 height 7
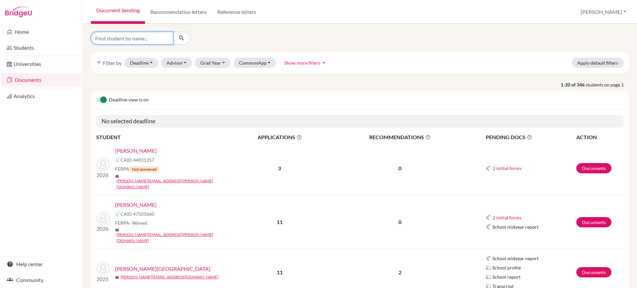
click at [137, 40] on input "Find student by name..." at bounding box center [132, 38] width 82 height 13
type input "[PERSON_NAME]"
click at [183, 38] on icon "submit" at bounding box center [181, 38] width 7 height 7
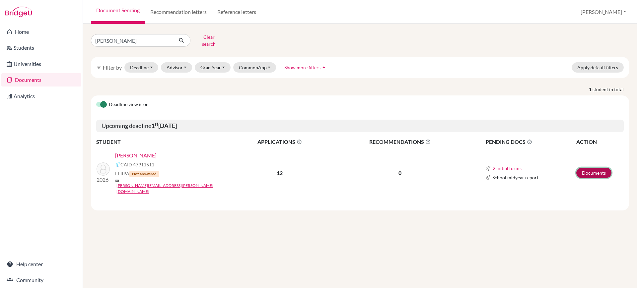
click at [591, 168] on link "Documents" at bounding box center [593, 173] width 35 height 10
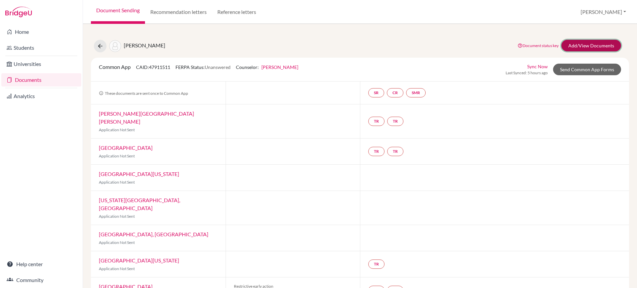
click at [572, 45] on link "Add/View Documents" at bounding box center [591, 46] width 60 height 12
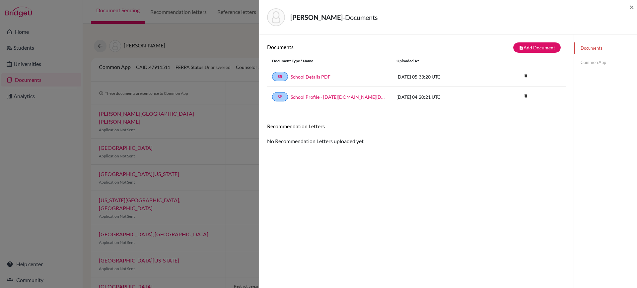
click at [595, 60] on link "Common App" at bounding box center [605, 63] width 63 height 12
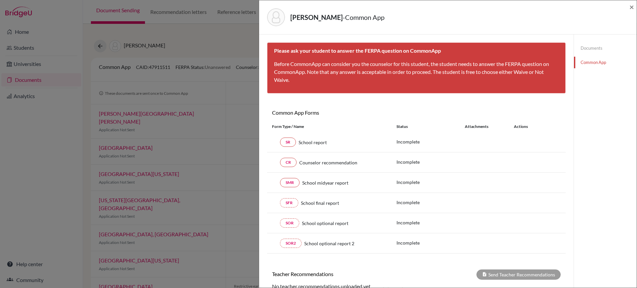
click at [600, 46] on link "Documents" at bounding box center [605, 48] width 63 height 12
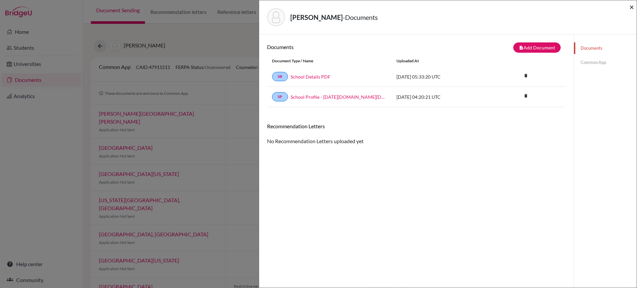
click at [632, 5] on span "×" at bounding box center [631, 7] width 5 height 10
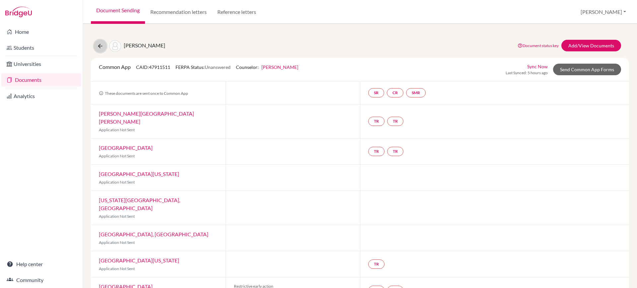
click at [97, 44] on icon at bounding box center [100, 46] width 7 height 7
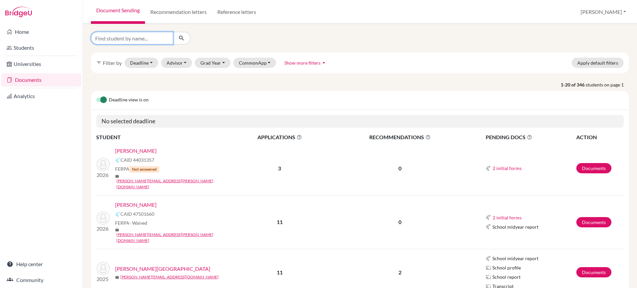
click at [154, 37] on input "Find student by name..." at bounding box center [132, 38] width 82 height 13
type input "[PERSON_NAME]"
click at [182, 37] on icon "submit" at bounding box center [181, 38] width 7 height 7
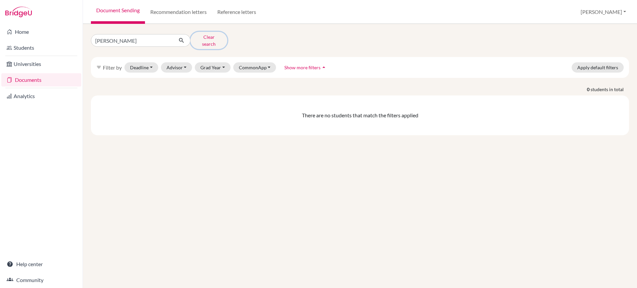
click at [208, 34] on button "Clear search" at bounding box center [208, 40] width 37 height 17
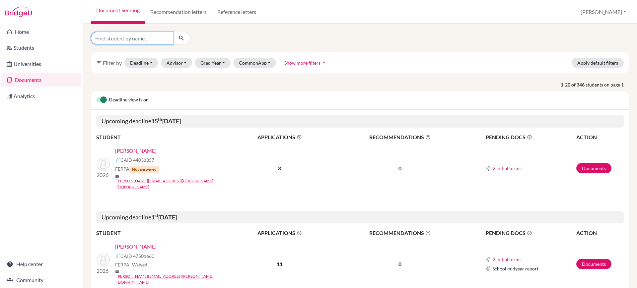
click at [140, 35] on input "Find student by name..." at bounding box center [132, 38] width 82 height 13
type input "neelmadhav"
click at [183, 40] on icon "submit" at bounding box center [181, 38] width 7 height 7
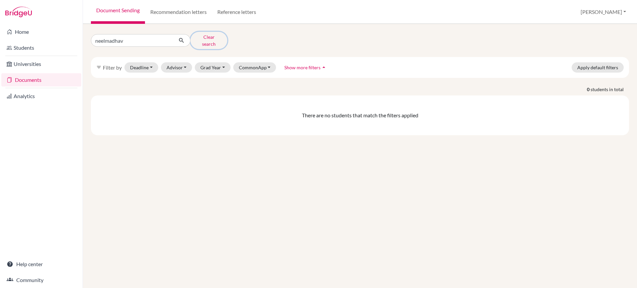
click at [206, 38] on button "Clear search" at bounding box center [208, 40] width 37 height 17
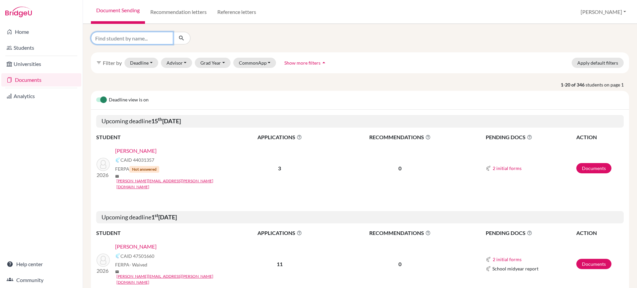
click at [146, 41] on input "Find student by name..." at bounding box center [132, 38] width 82 height 13
click at [147, 37] on input "Find student by name..." at bounding box center [132, 38] width 82 height 13
type input "[PERSON_NAME]"
click at [186, 38] on button "submit" at bounding box center [182, 38] width 18 height 13
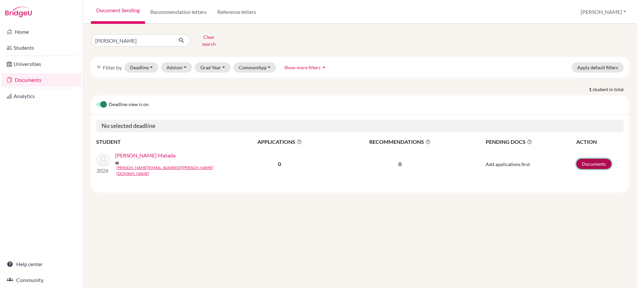
click at [601, 159] on link "Documents" at bounding box center [593, 164] width 35 height 10
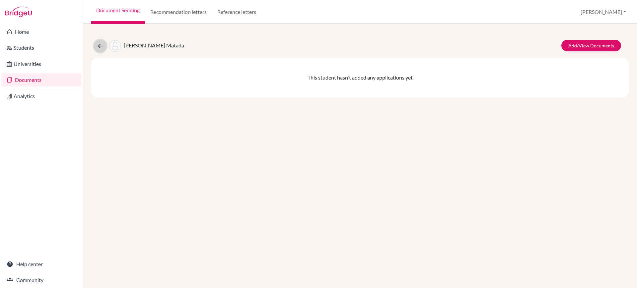
click at [98, 45] on icon at bounding box center [100, 46] width 7 height 7
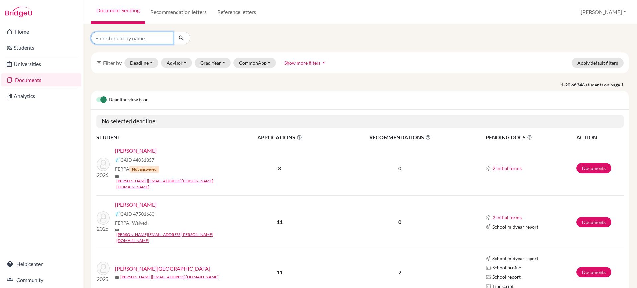
click at [156, 36] on input "Find student by name..." at bounding box center [132, 38] width 82 height 13
type input "shreya"
click at [183, 38] on icon "submit" at bounding box center [181, 38] width 7 height 7
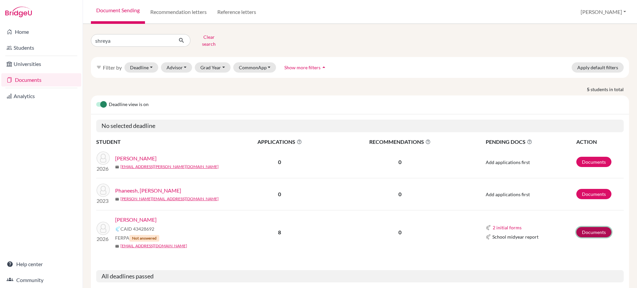
click at [582, 232] on link "Documents" at bounding box center [593, 232] width 35 height 10
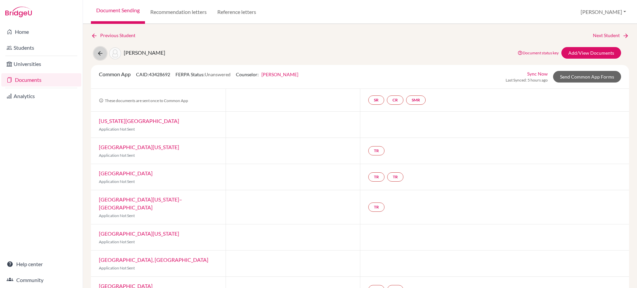
click at [103, 53] on icon at bounding box center [100, 53] width 7 height 7
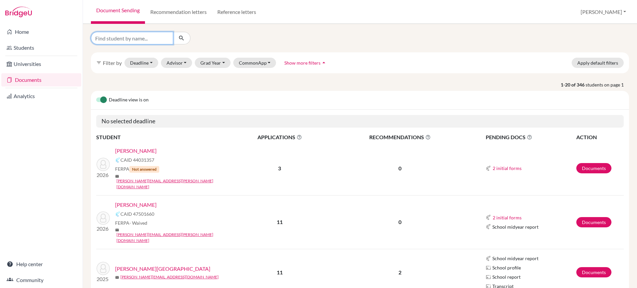
click at [128, 34] on input "Find student by name..." at bounding box center [132, 38] width 82 height 13
type input "adya kote"
click at [183, 35] on icon "submit" at bounding box center [181, 38] width 7 height 7
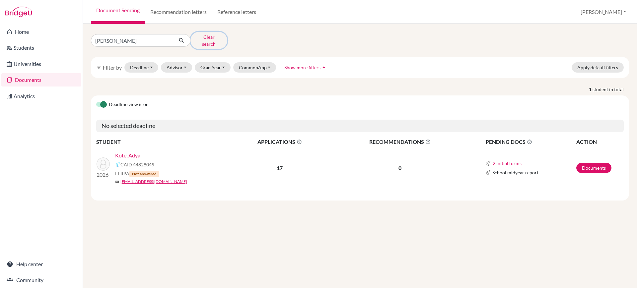
click at [212, 40] on button "Clear search" at bounding box center [208, 40] width 37 height 17
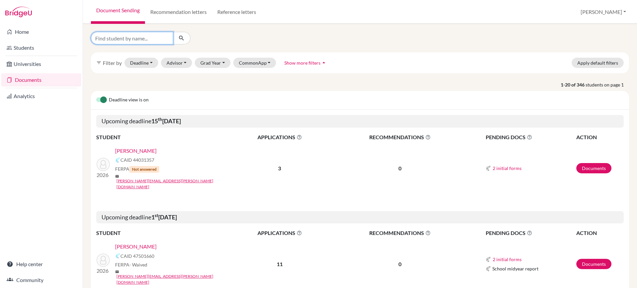
click at [152, 34] on input "Find student by name..." at bounding box center [132, 38] width 82 height 13
type input "shreya"
click button "submit" at bounding box center [182, 38] width 18 height 13
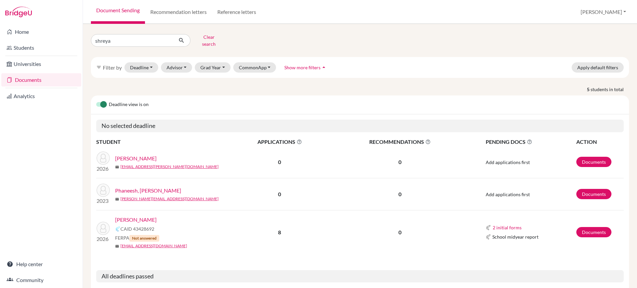
scroll to position [16, 0]
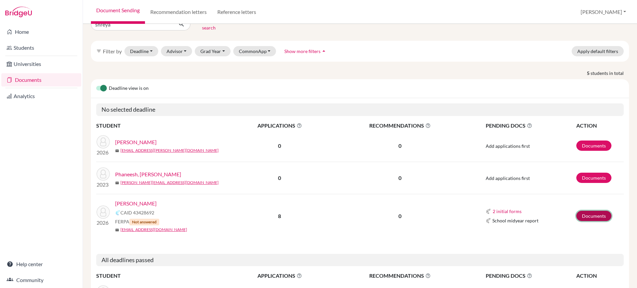
click at [587, 211] on link "Documents" at bounding box center [593, 216] width 35 height 10
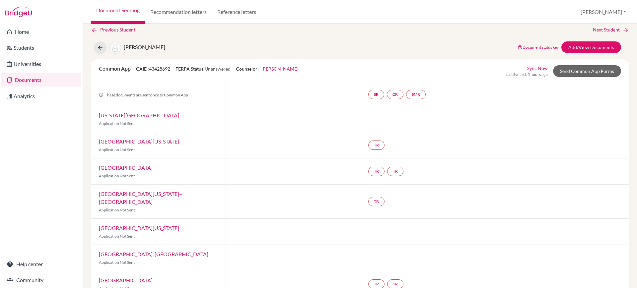
scroll to position [5, 0]
click at [259, 177] on div at bounding box center [292, 172] width 135 height 26
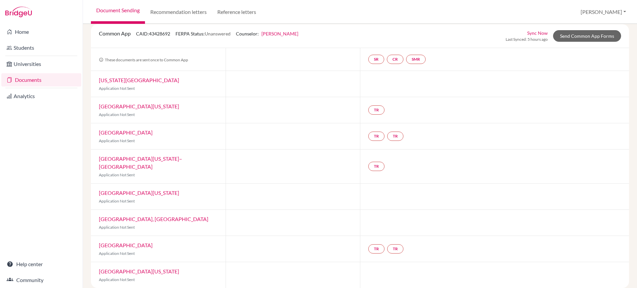
scroll to position [0, 0]
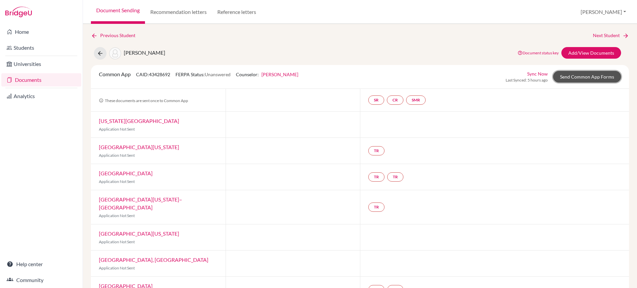
click at [577, 76] on link "Send Common App Forms" at bounding box center [587, 77] width 68 height 12
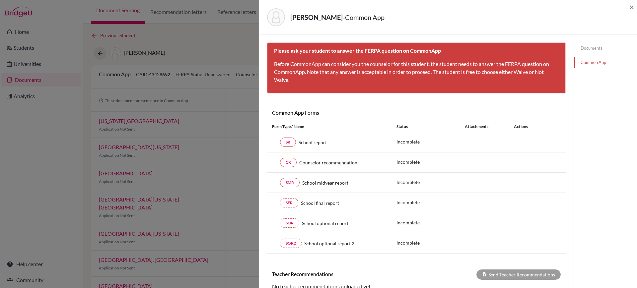
click at [393, 110] on h6 "Common App Forms" at bounding box center [341, 112] width 149 height 6
click at [633, 4] on span "×" at bounding box center [631, 7] width 5 height 10
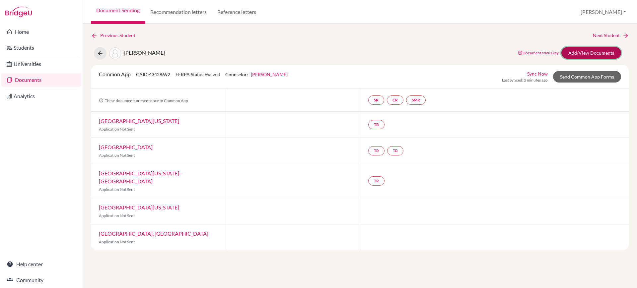
click at [585, 55] on link "Add/View Documents" at bounding box center [591, 53] width 60 height 12
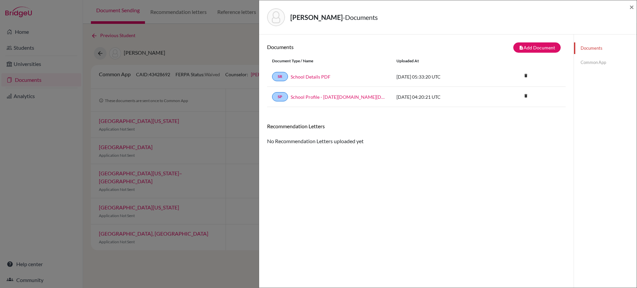
click at [594, 67] on link "Common App" at bounding box center [605, 63] width 63 height 12
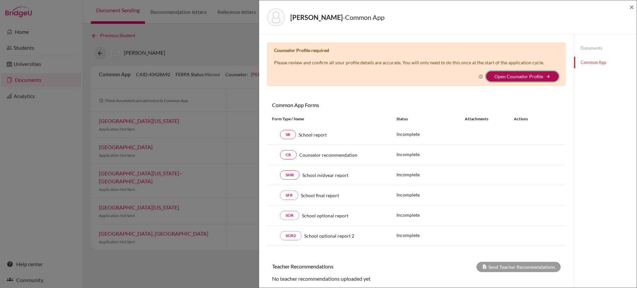
click at [535, 81] on button "Open Counselor Profile arrow_forward" at bounding box center [522, 76] width 73 height 10
click at [534, 79] on link "Open Counselor Profile" at bounding box center [518, 77] width 49 height 6
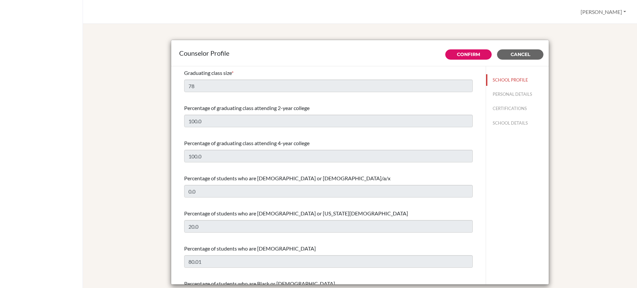
select select "1"
select select "308619"
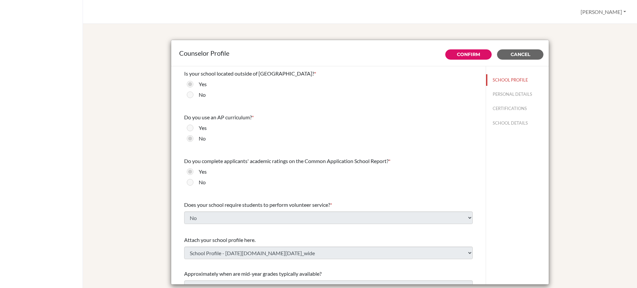
scroll to position [752, 0]
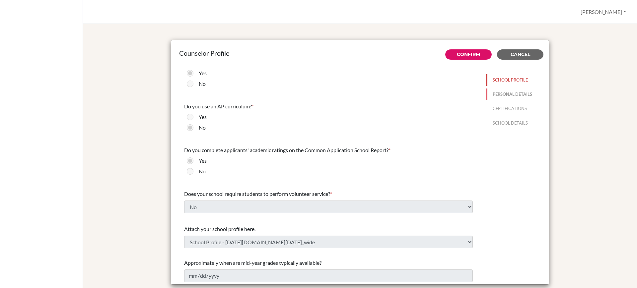
click at [509, 94] on button "PERSONAL DETAILS" at bounding box center [517, 95] width 63 height 12
type input "[PERSON_NAME]"
type input "Boaz"
type input "Advisor"
type input "91.803-085-2888"
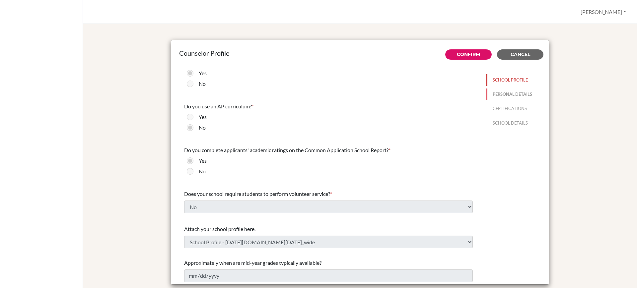
type input "[PERSON_NAME][EMAIL_ADDRESS][DOMAIN_NAME]"
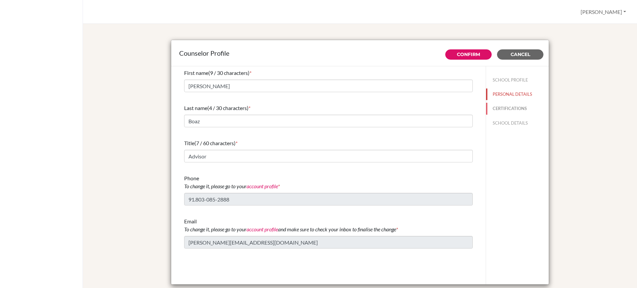
click at [509, 109] on button "CERTIFICATIONS" at bounding box center [517, 109] width 63 height 12
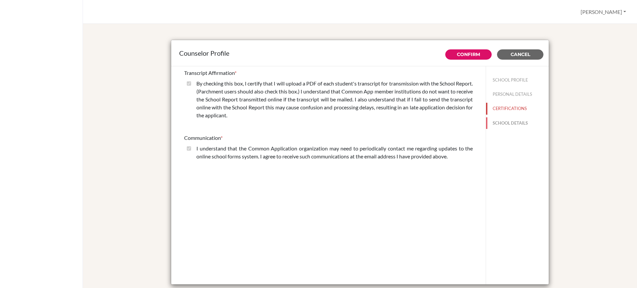
click at [508, 120] on button "SCHOOL DETAILS" at bounding box center [517, 123] width 63 height 12
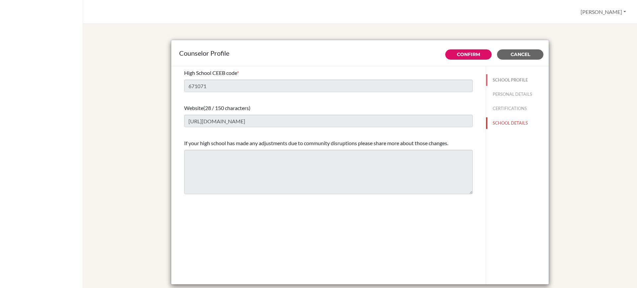
click at [501, 83] on button "SCHOOL PROFILE" at bounding box center [517, 80] width 63 height 12
type input "78"
type input "100.0"
select select "1"
select select "308619"
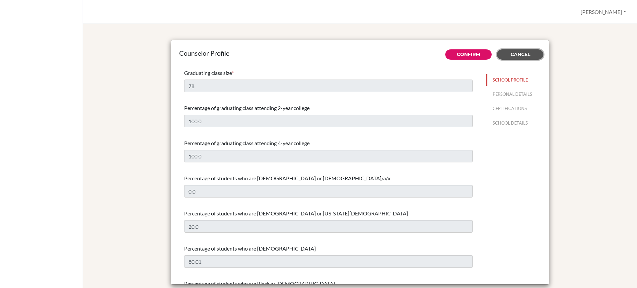
click at [514, 57] on span "Cancel" at bounding box center [520, 54] width 20 height 6
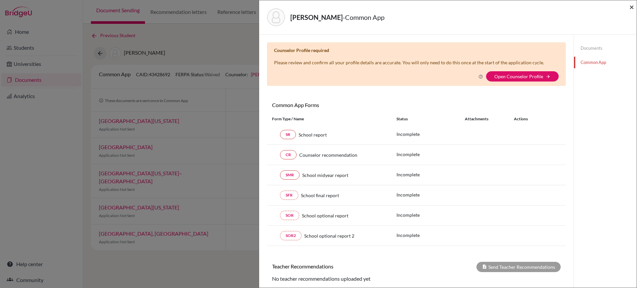
click at [632, 8] on span "×" at bounding box center [631, 7] width 5 height 10
